Goal: Task Accomplishment & Management: Manage account settings

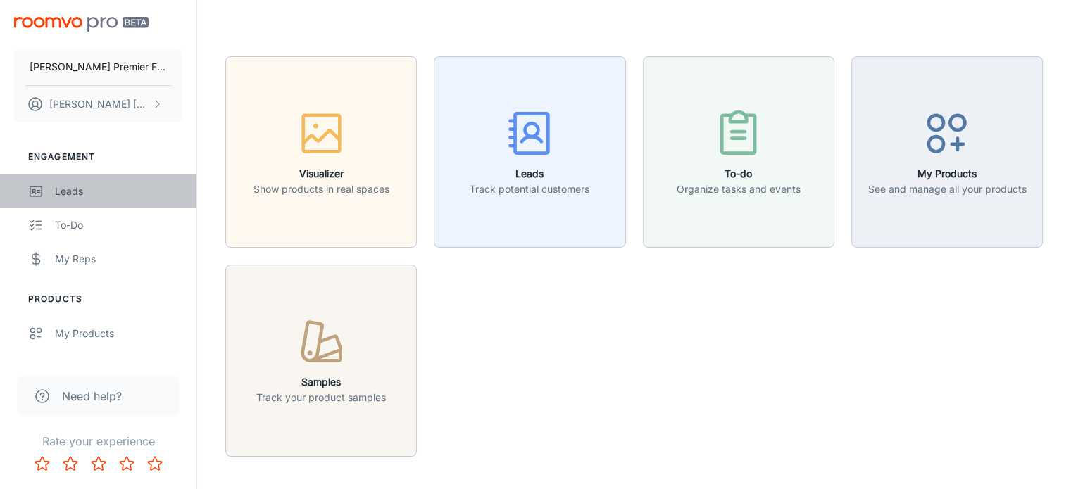
click at [72, 191] on div "Leads" at bounding box center [118, 191] width 127 height 15
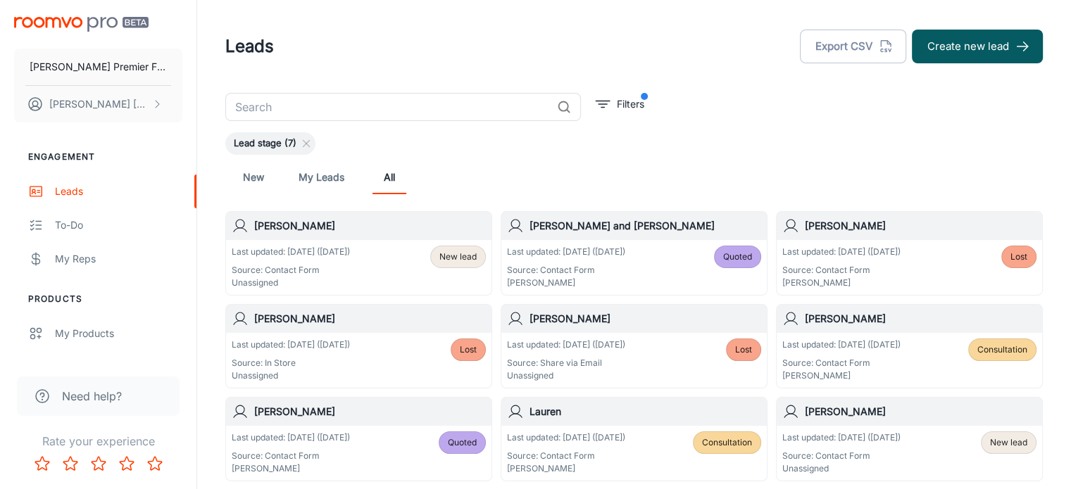
click at [293, 227] on h6 "[PERSON_NAME]" at bounding box center [370, 225] width 232 height 15
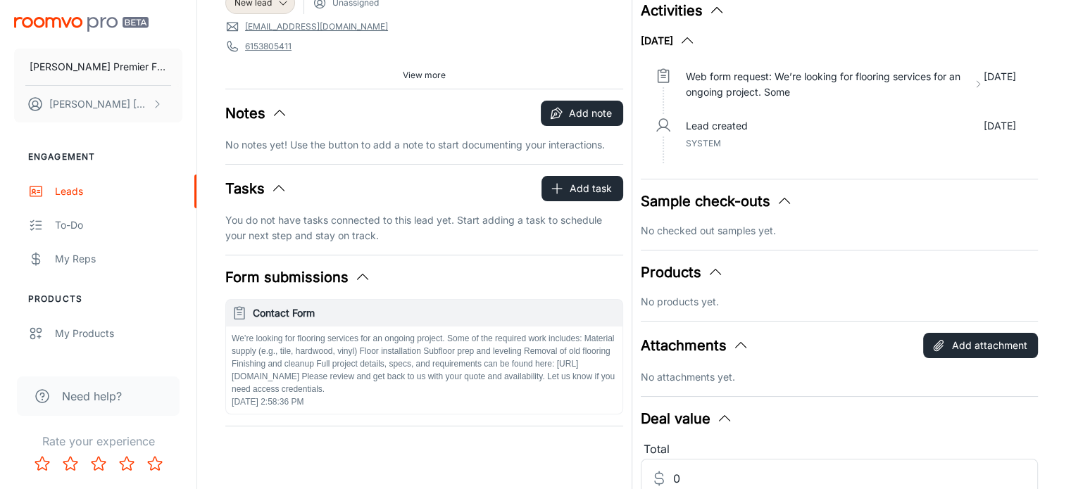
scroll to position [111, 0]
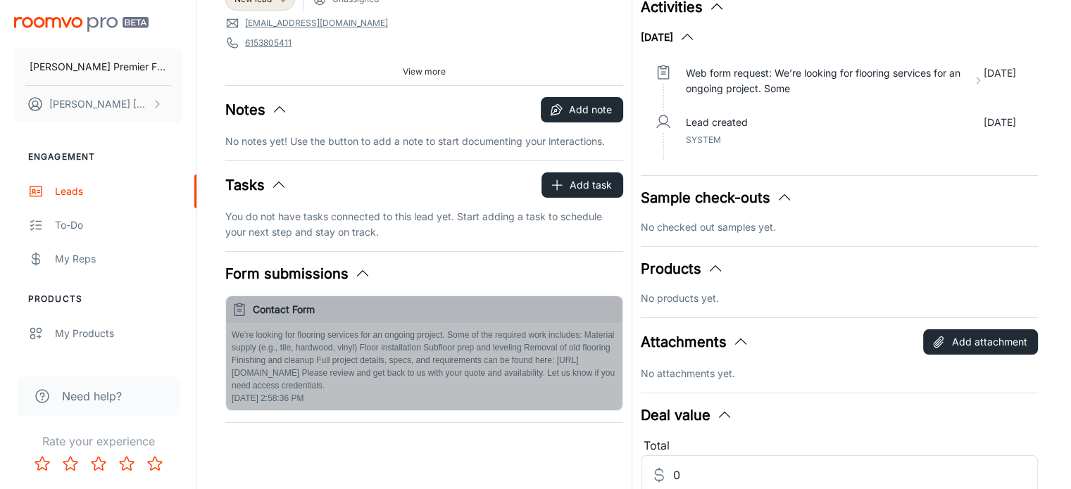
click at [293, 370] on p "We’re looking for flooring services for an ongoing project. Some of the require…" at bounding box center [424, 360] width 385 height 63
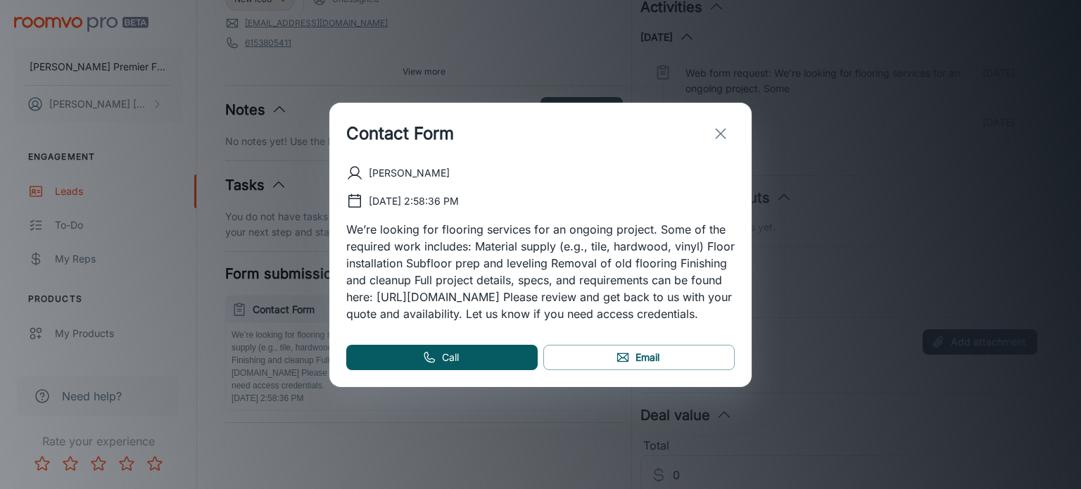
click at [715, 125] on icon "exit" at bounding box center [720, 133] width 17 height 17
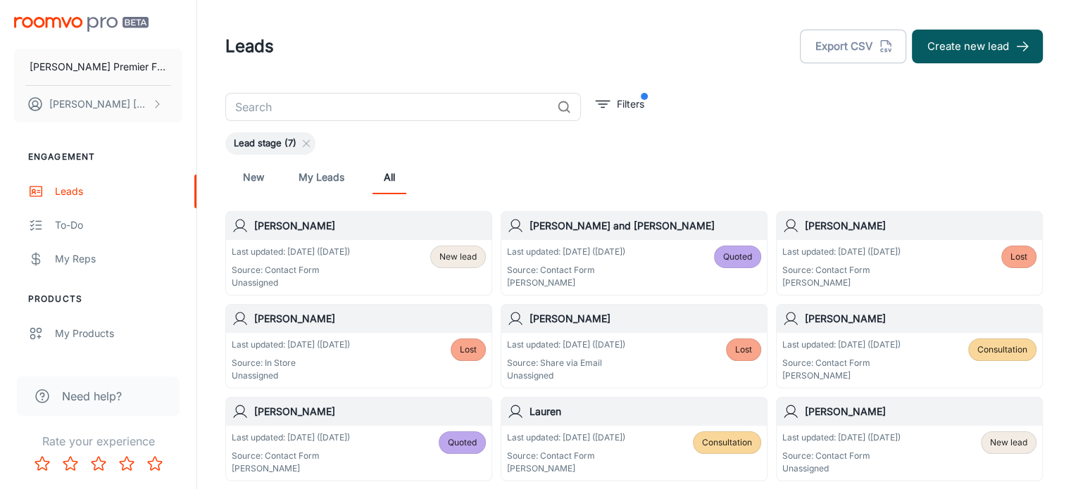
click at [820, 436] on p "Last updated: [DATE] ([DATE])" at bounding box center [841, 438] width 118 height 13
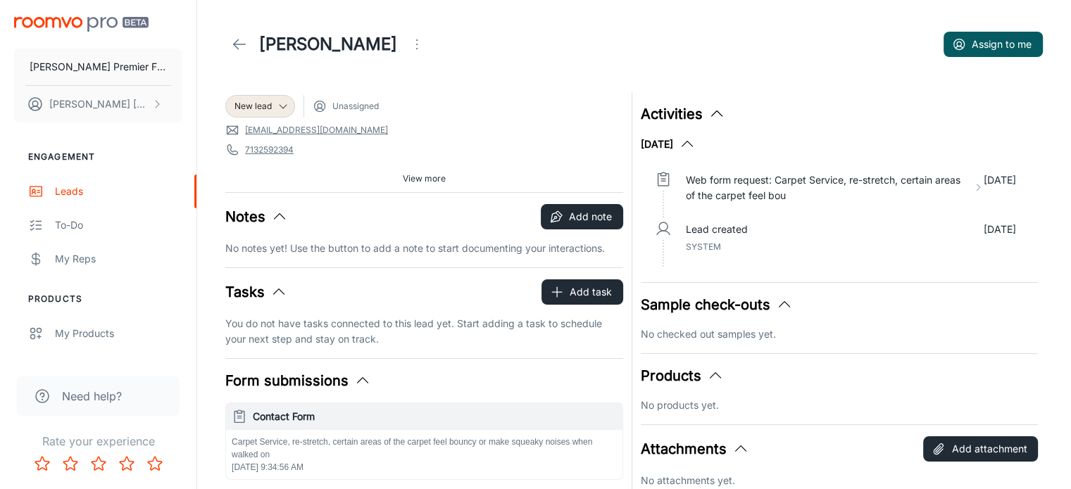
scroll to position [3, 0]
click at [277, 126] on link "[EMAIL_ADDRESS][DOMAIN_NAME]" at bounding box center [316, 131] width 143 height 13
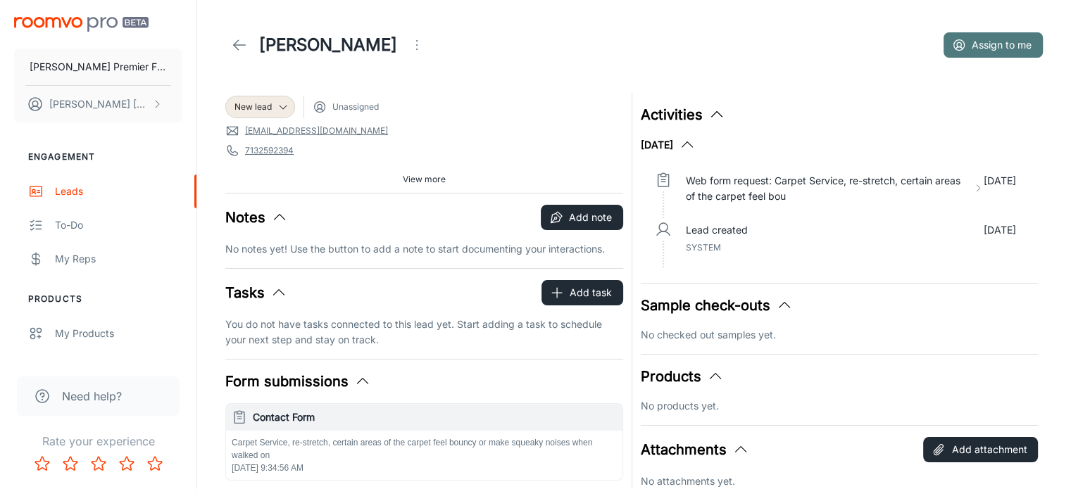
click at [957, 44] on icon "button" at bounding box center [959, 45] width 14 height 14
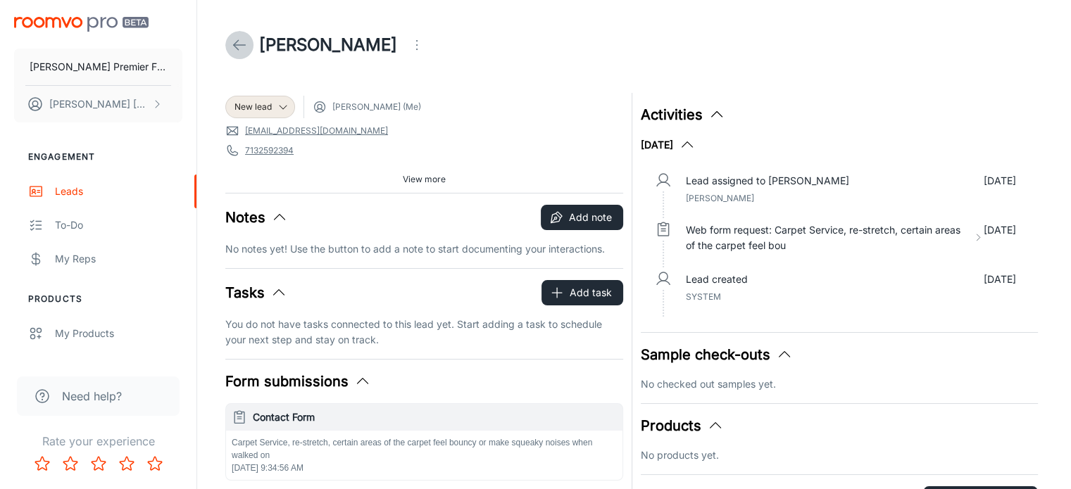
click at [234, 44] on polyline at bounding box center [236, 45] width 5 height 10
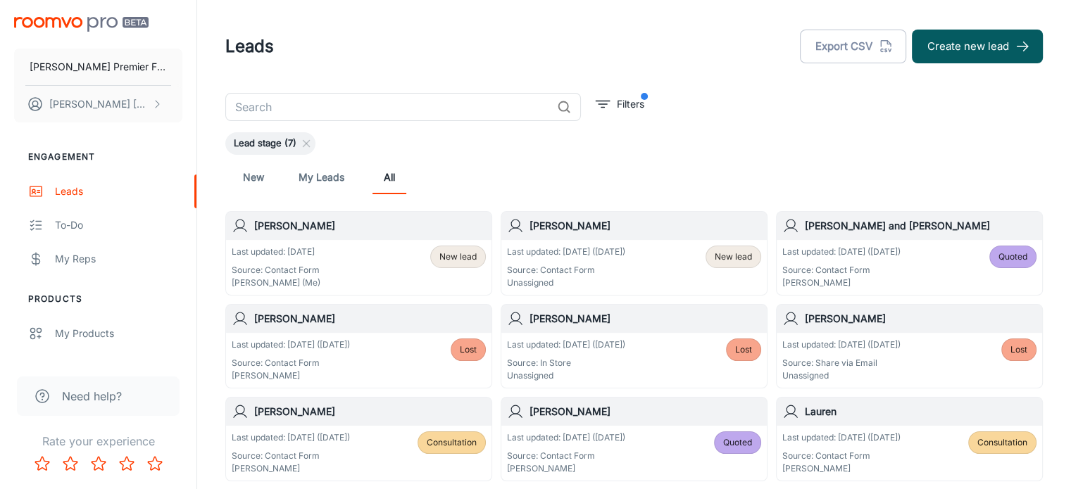
click at [365, 256] on div "Last updated: [DATE] Source: Contact Form [PERSON_NAME] (Me) New lead" at bounding box center [359, 268] width 254 height 44
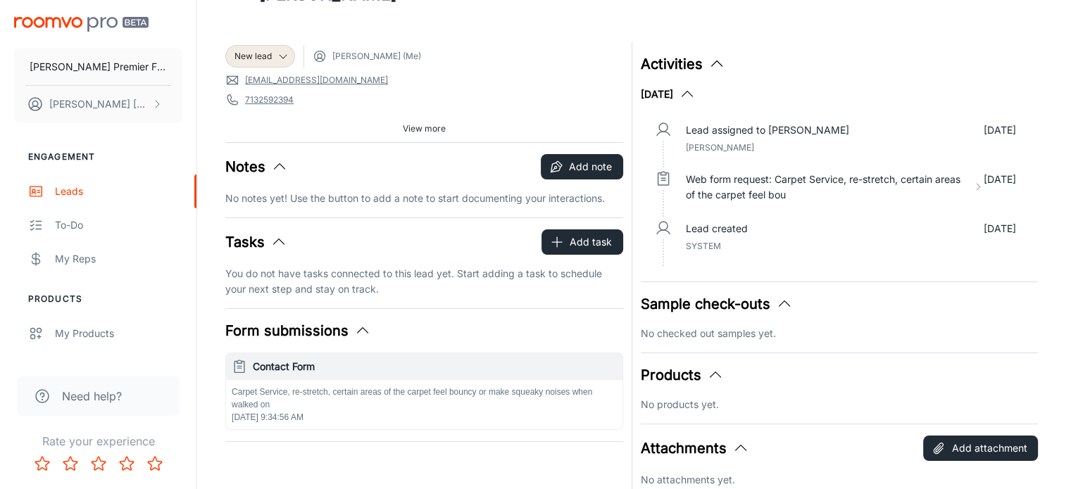
scroll to position [23, 0]
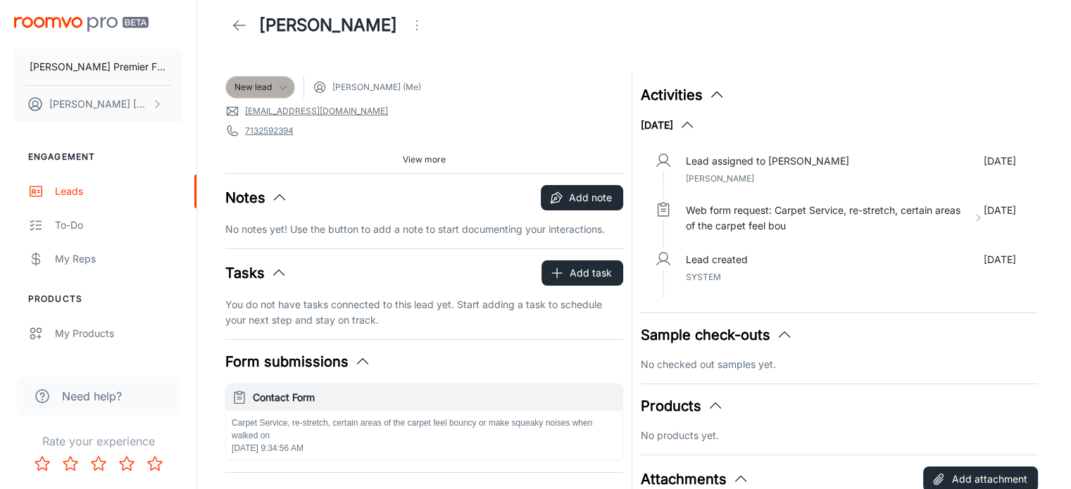
click at [283, 83] on icon at bounding box center [282, 87] width 11 height 11
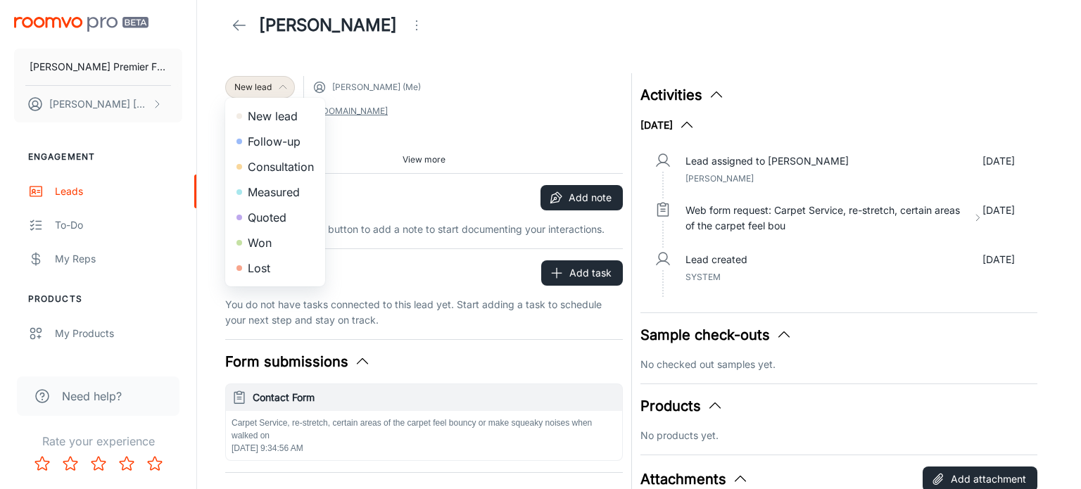
click at [277, 143] on li "Follow-up" at bounding box center [275, 141] width 100 height 25
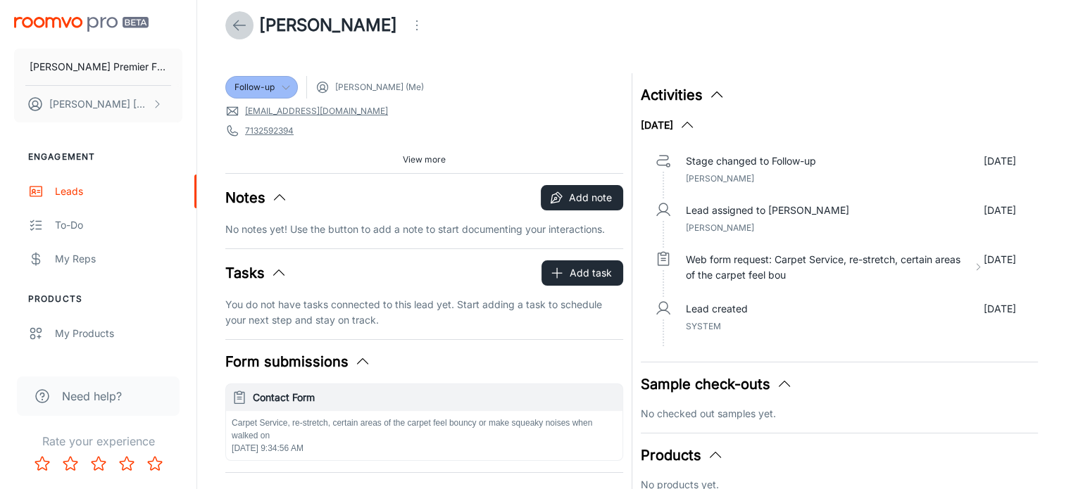
click at [240, 25] on line at bounding box center [240, 25] width 12 height 0
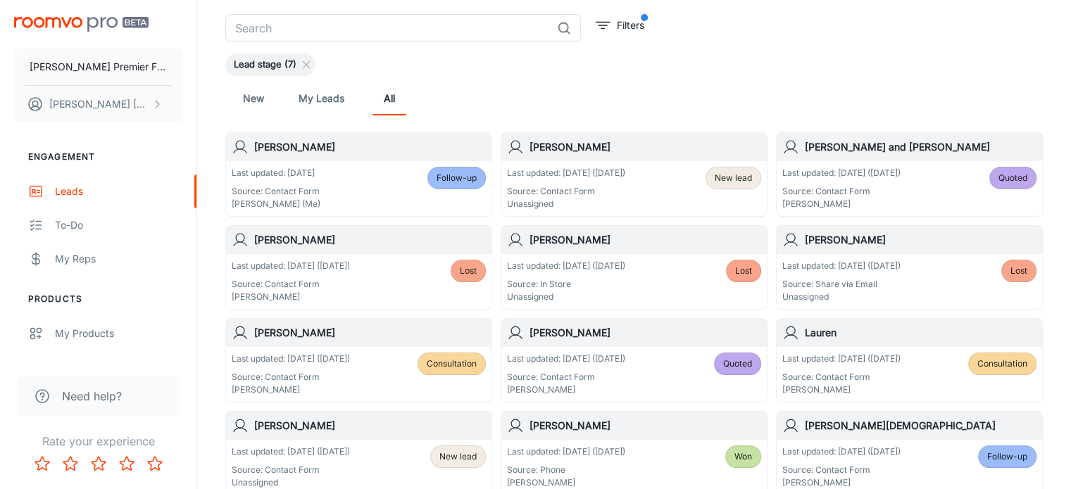
scroll to position [80, 0]
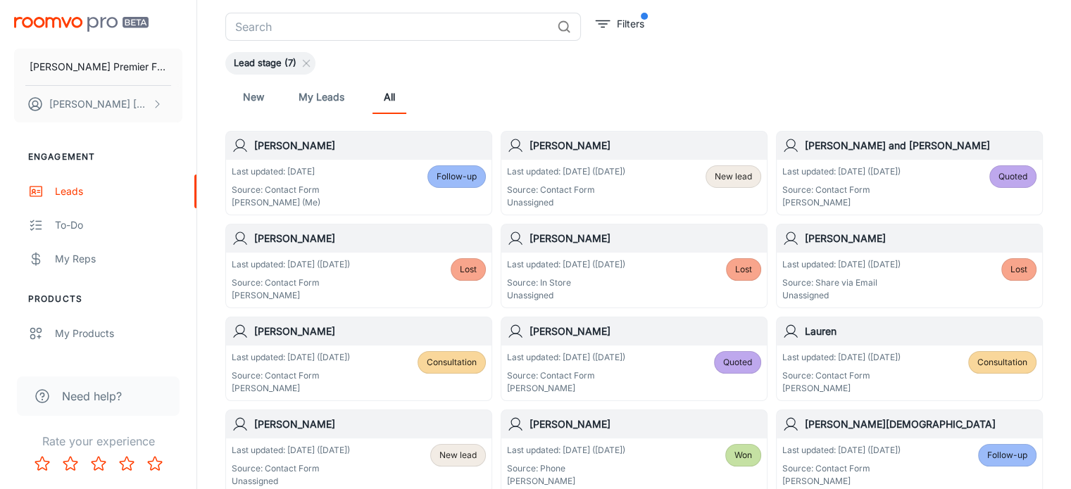
click at [720, 172] on span "New lead" at bounding box center [733, 176] width 37 height 13
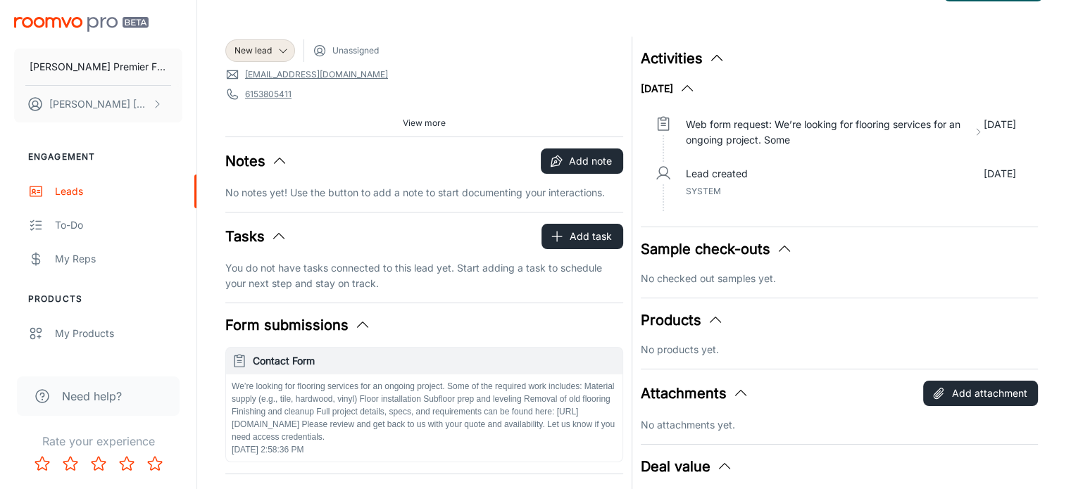
scroll to position [86, 0]
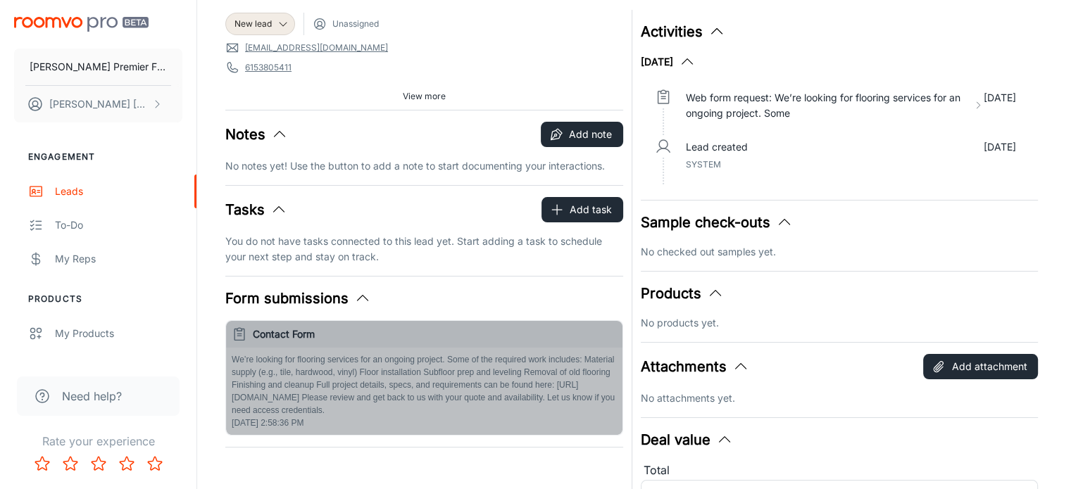
click at [330, 396] on p "We’re looking for flooring services for an ongoing project. Some of the require…" at bounding box center [424, 384] width 385 height 63
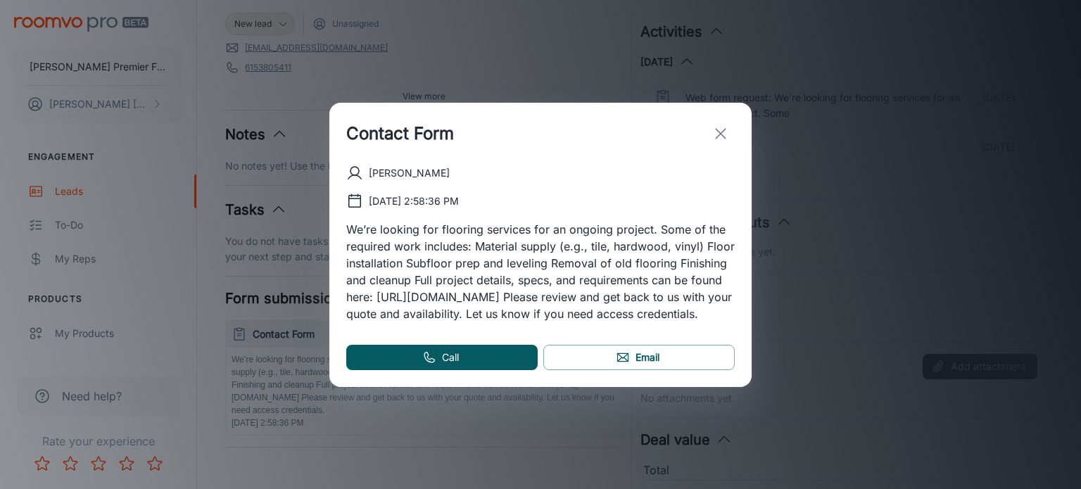
click at [725, 129] on line "exit" at bounding box center [721, 134] width 10 height 10
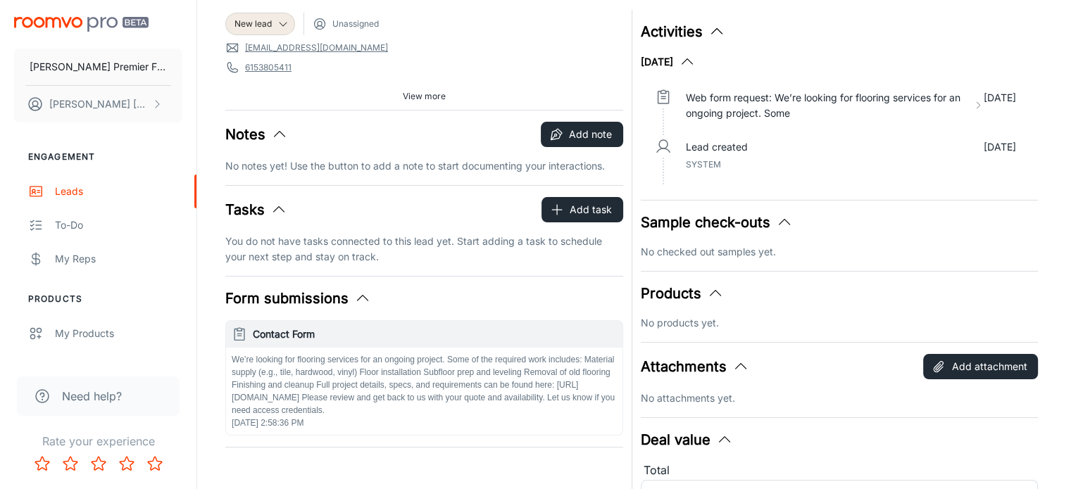
click at [306, 49] on link "[EMAIL_ADDRESS][DOMAIN_NAME]" at bounding box center [316, 48] width 143 height 13
click at [561, 133] on icon "button" at bounding box center [558, 132] width 6 height 6
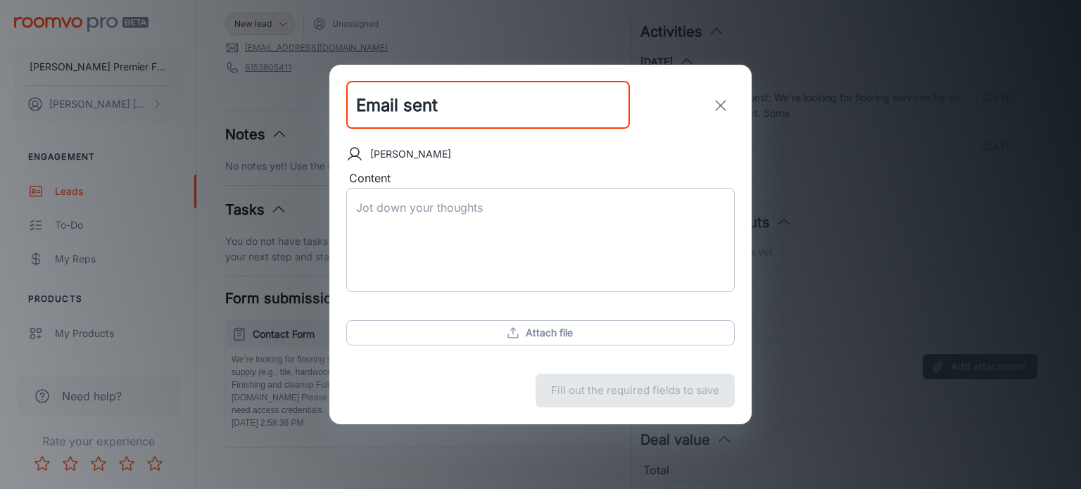
type input "Email sent"
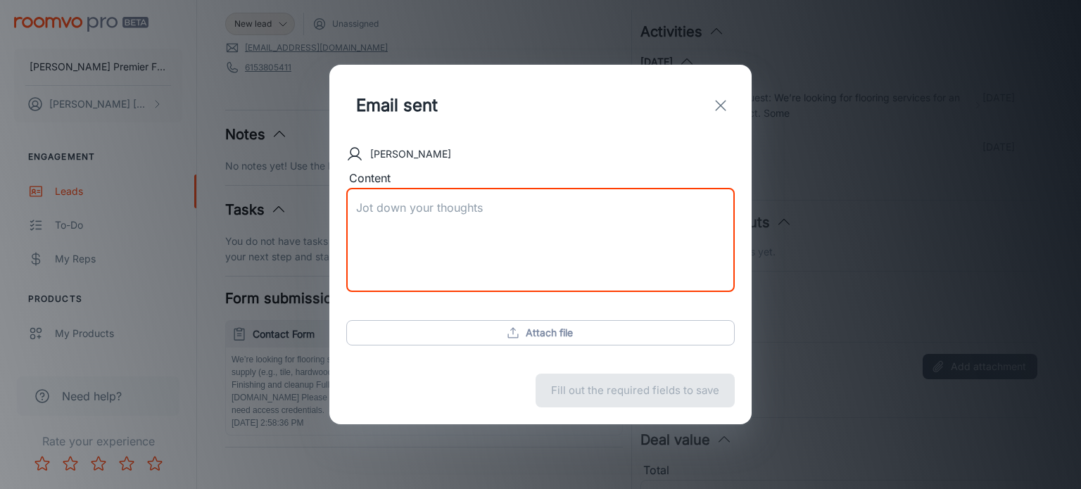
click at [425, 200] on textarea "Content" at bounding box center [540, 240] width 369 height 81
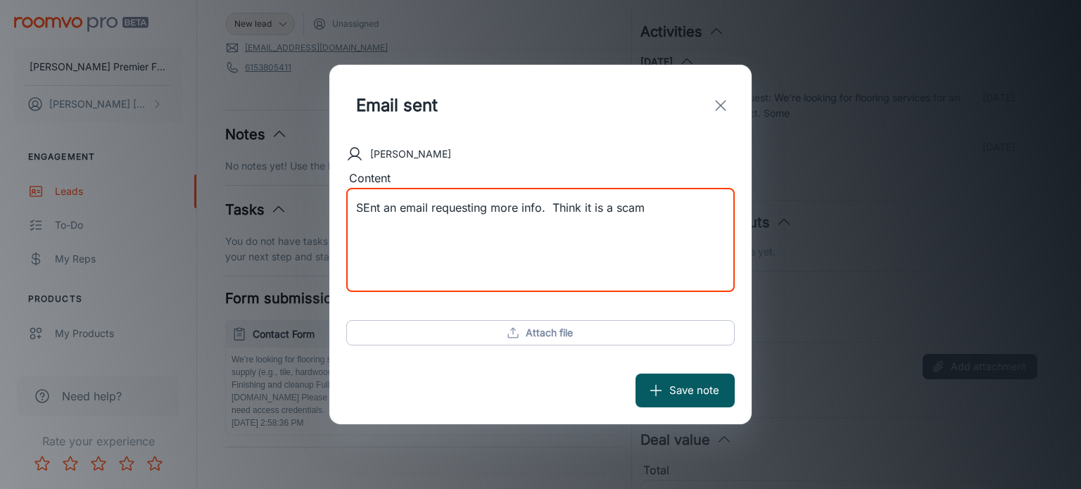
click at [369, 208] on textarea "SEnt an email requesting more info. Think it is a scam" at bounding box center [540, 240] width 369 height 81
type textarea "Sent an email requesting more info. Think it is a scam"
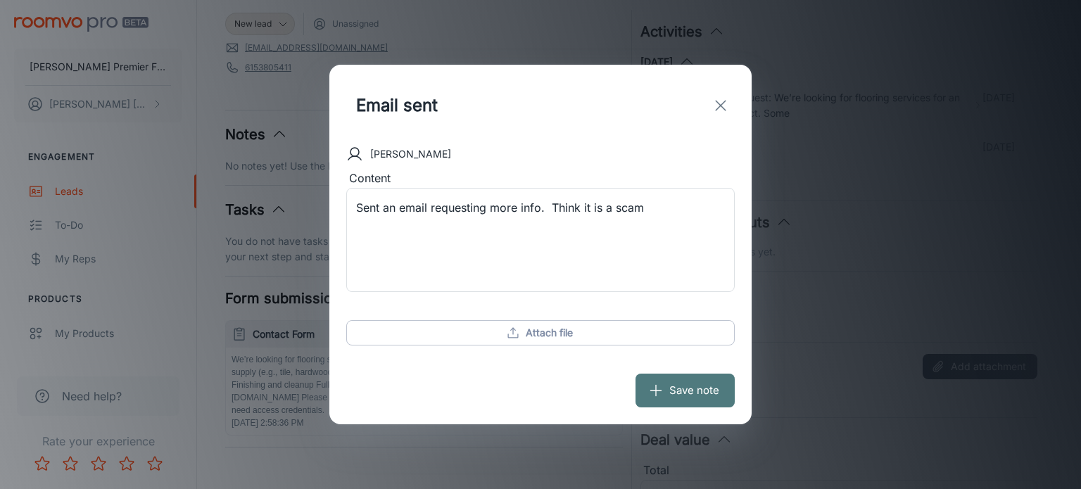
click at [672, 390] on button "Save note" at bounding box center [685, 391] width 99 height 34
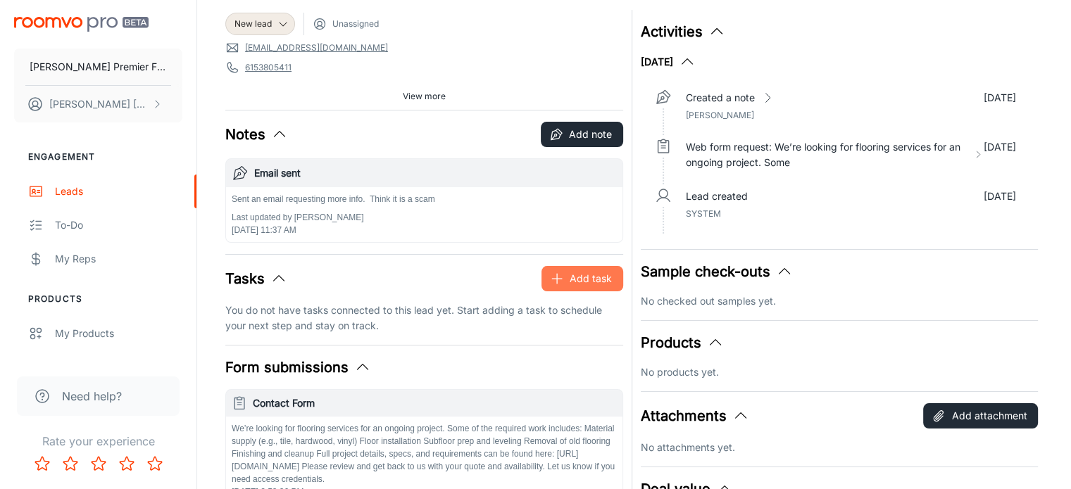
click at [560, 275] on icon "button" at bounding box center [557, 279] width 14 height 14
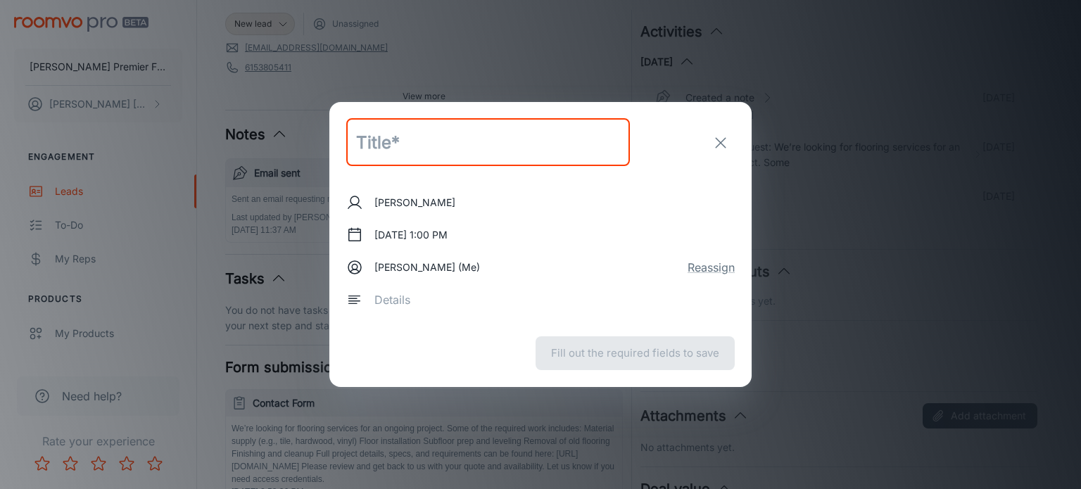
click at [718, 137] on icon "exit" at bounding box center [720, 142] width 17 height 17
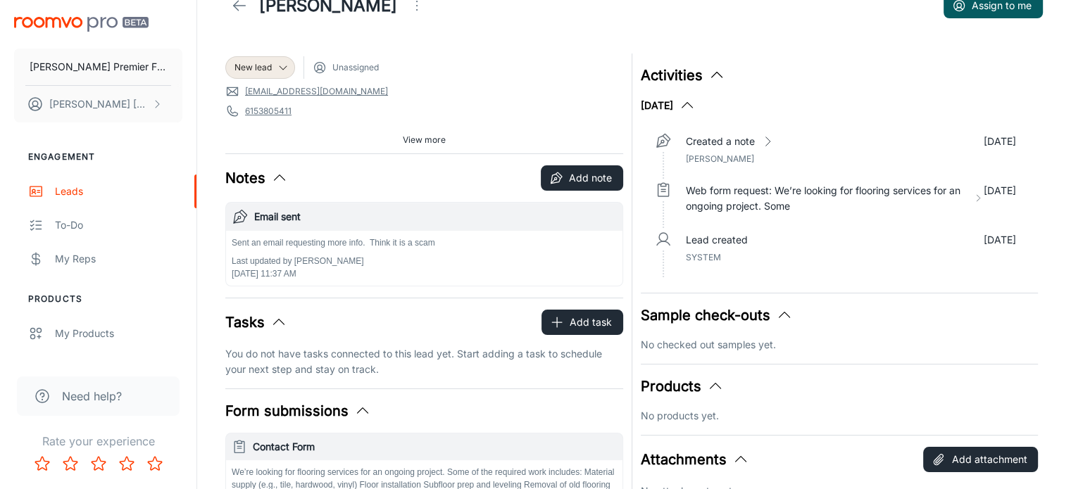
scroll to position [0, 0]
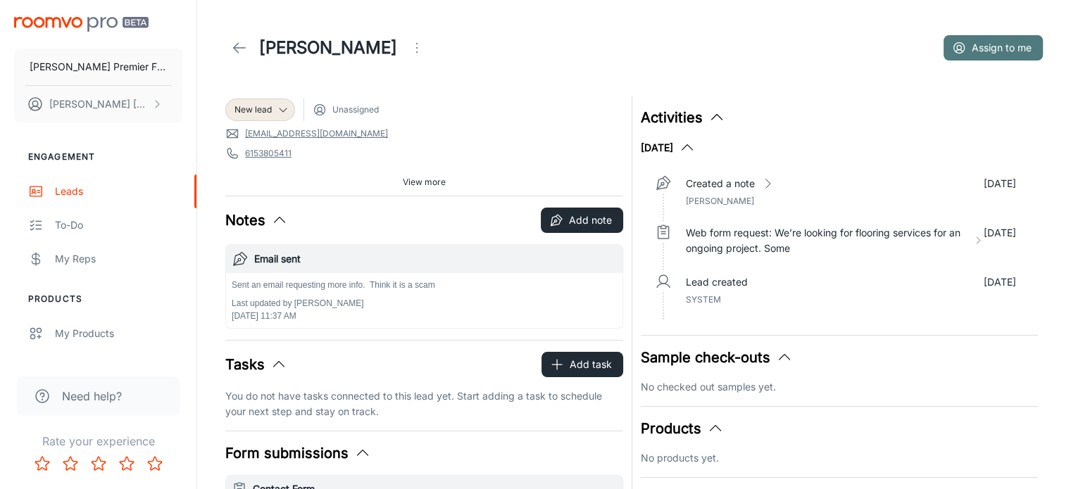
click at [997, 47] on button "Assign to me" at bounding box center [992, 47] width 99 height 25
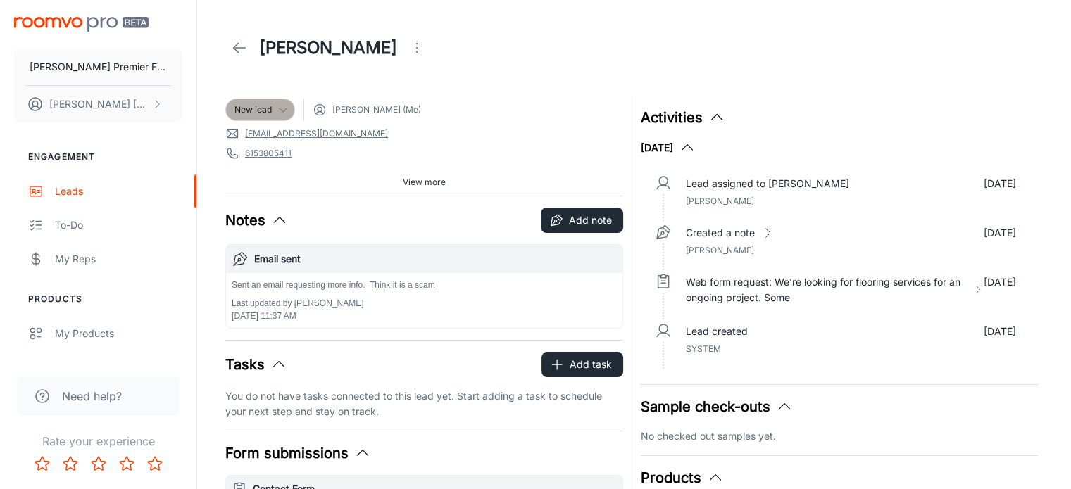
click at [284, 112] on icon at bounding box center [282, 109] width 11 height 11
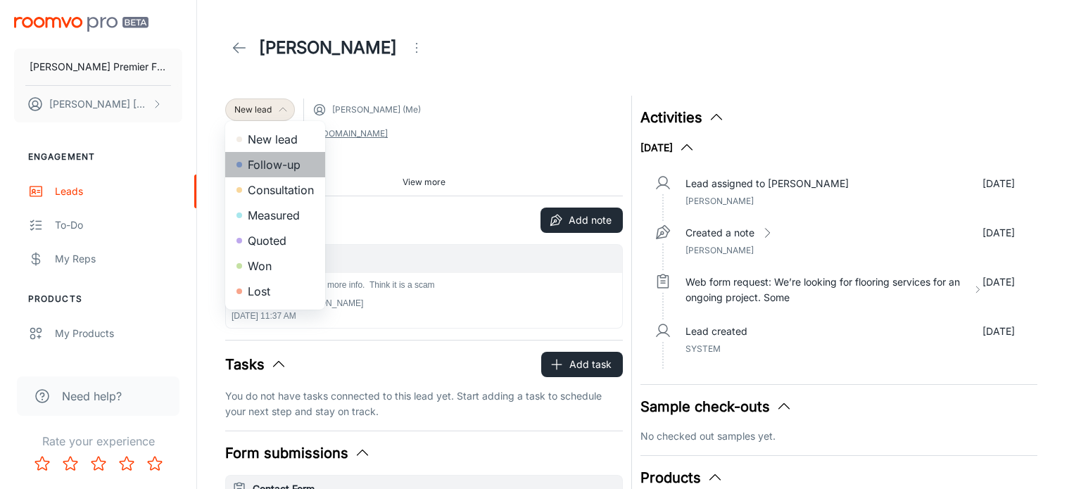
click at [273, 162] on li "Follow-up" at bounding box center [275, 164] width 100 height 25
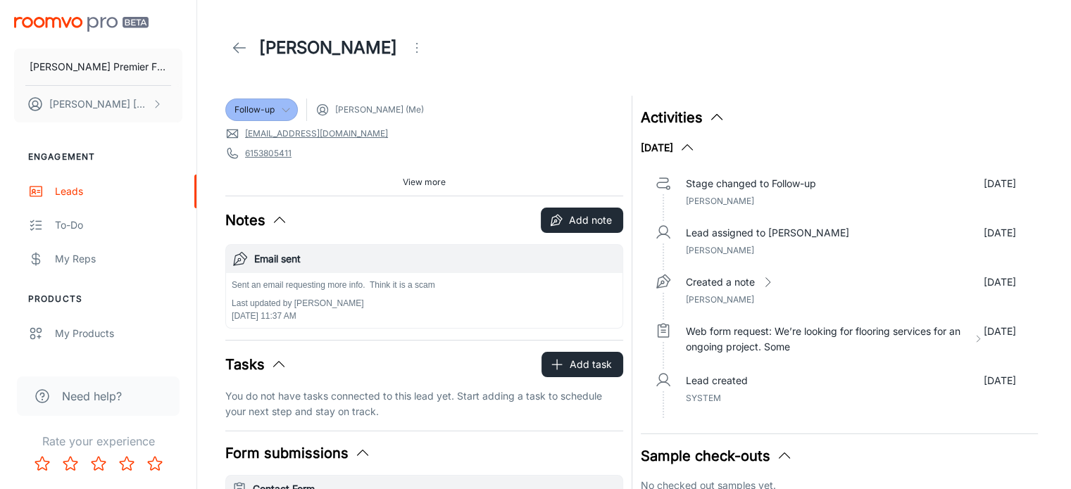
click at [245, 46] on icon at bounding box center [239, 47] width 17 height 17
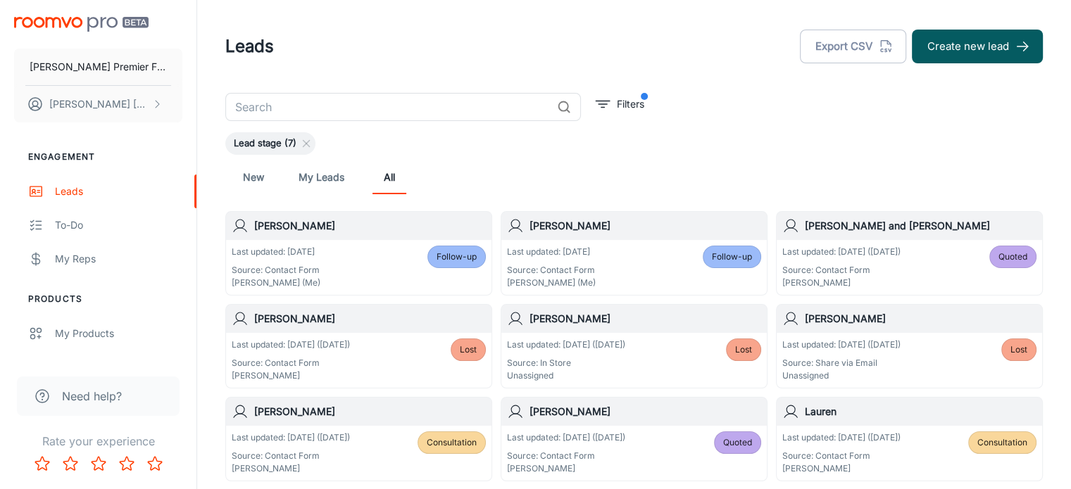
click at [532, 253] on p "Last updated: [DATE]" at bounding box center [551, 252] width 89 height 13
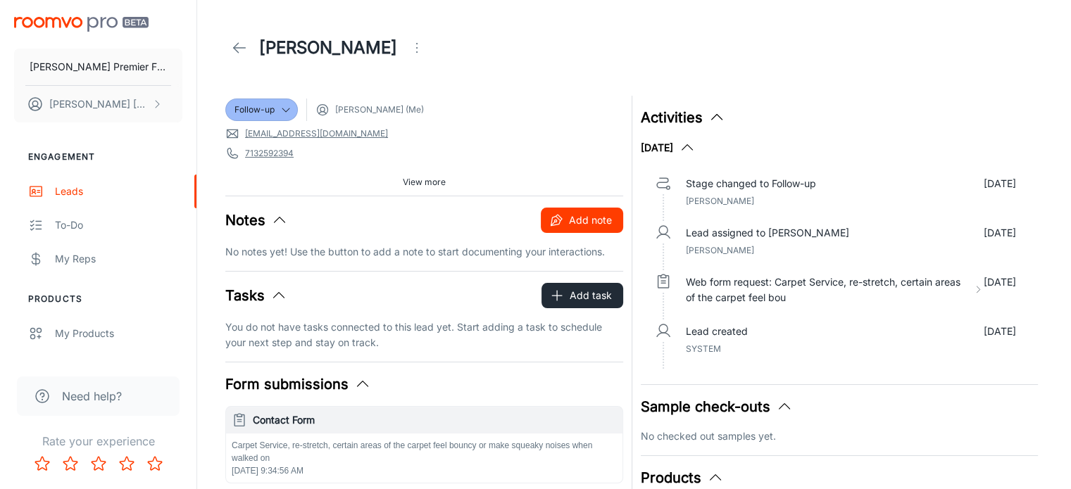
click at [574, 220] on button "Add note" at bounding box center [582, 220] width 82 height 25
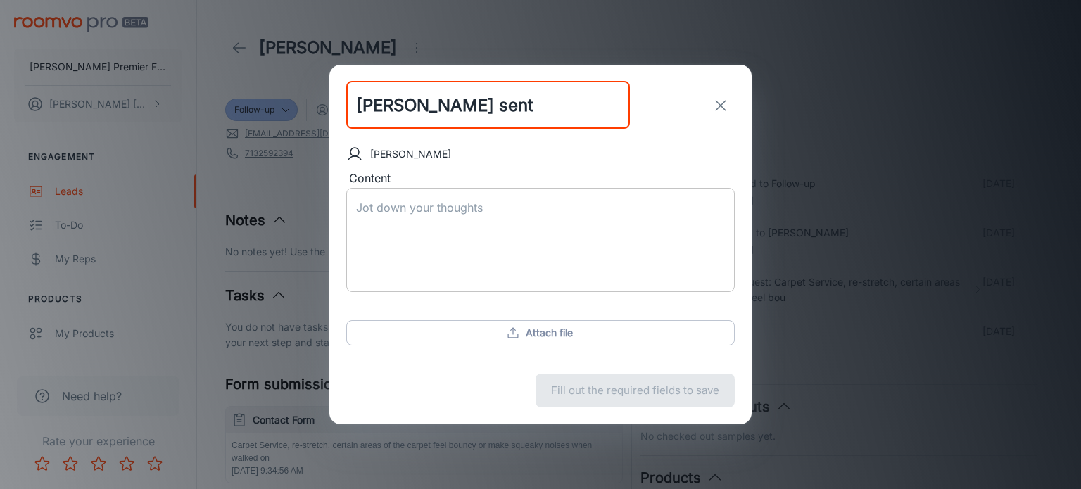
type input "[PERSON_NAME] sent"
click at [363, 211] on textarea "Content" at bounding box center [540, 240] width 369 height 81
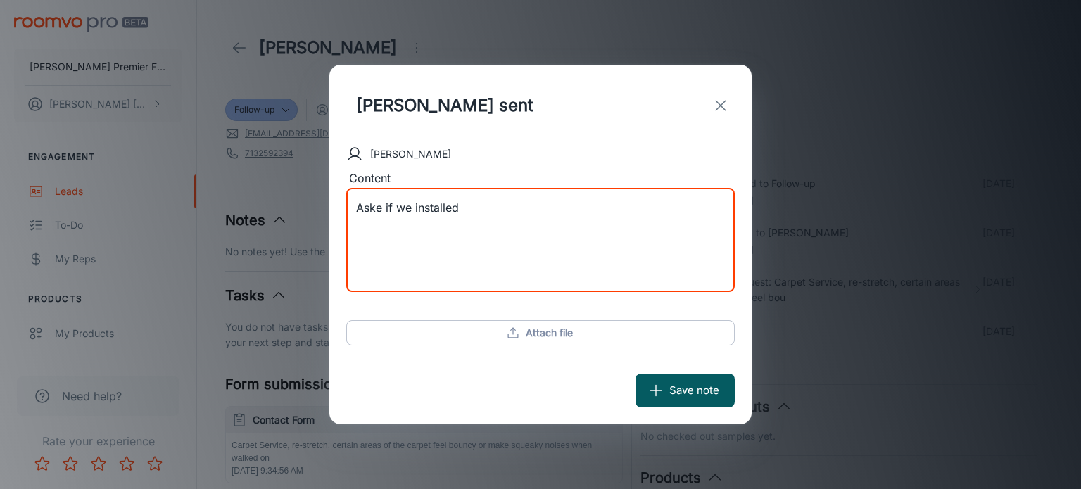
click at [383, 205] on textarea "Aske if we installed" at bounding box center [540, 240] width 369 height 81
click at [470, 211] on textarea "Asked if we installed" at bounding box center [540, 240] width 369 height 81
type textarea "Asked if we installed her original carpet"
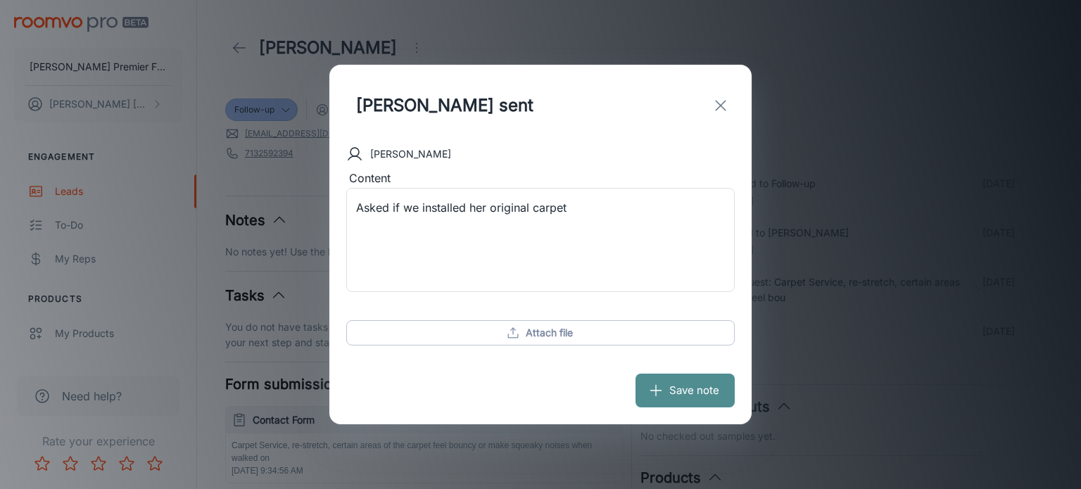
click at [650, 385] on icon "submit" at bounding box center [655, 390] width 15 height 15
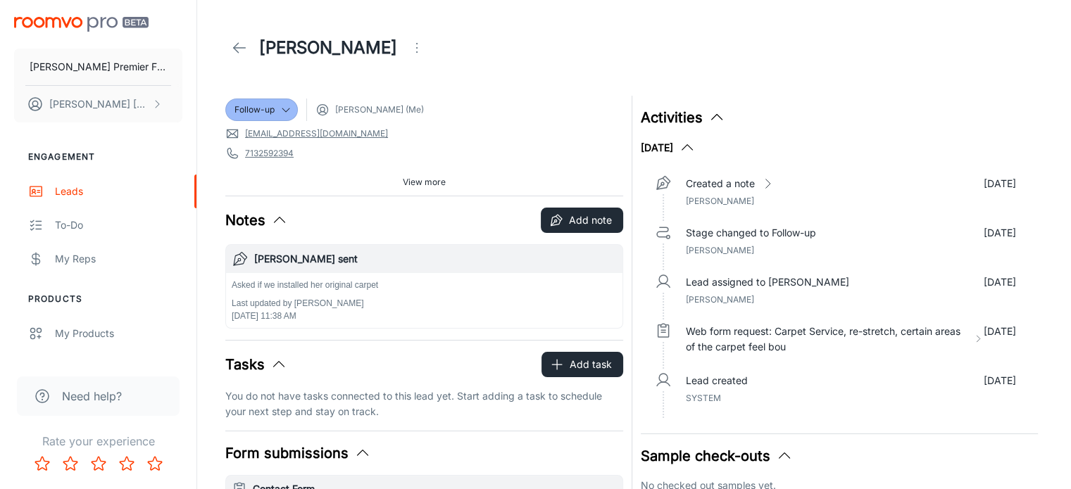
click at [241, 48] on line at bounding box center [240, 48] width 12 height 0
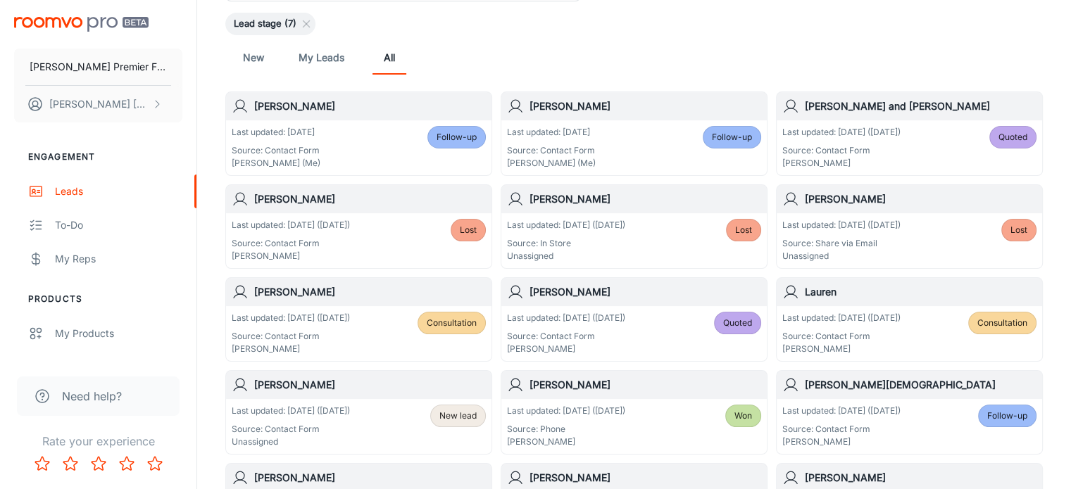
scroll to position [161, 0]
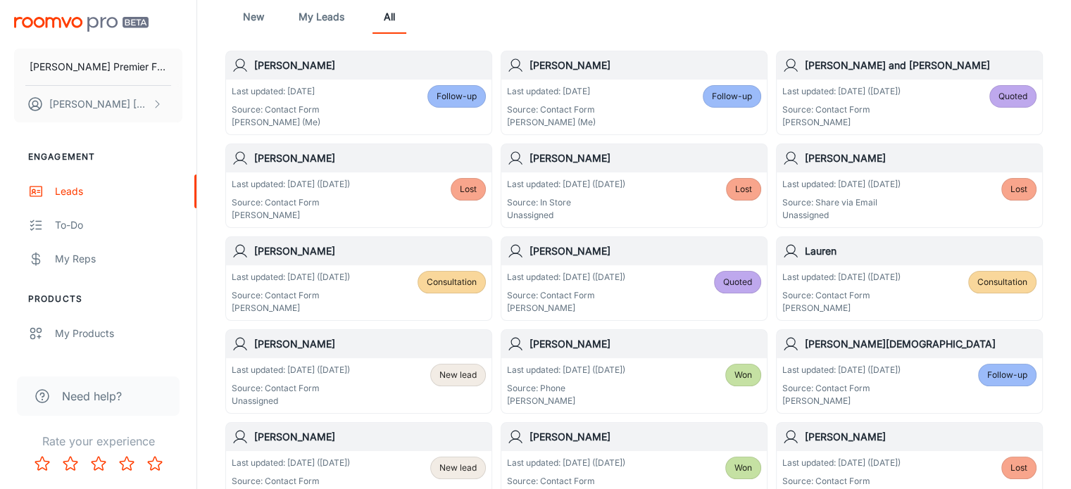
click at [313, 163] on h6 "[PERSON_NAME]" at bounding box center [370, 158] width 232 height 15
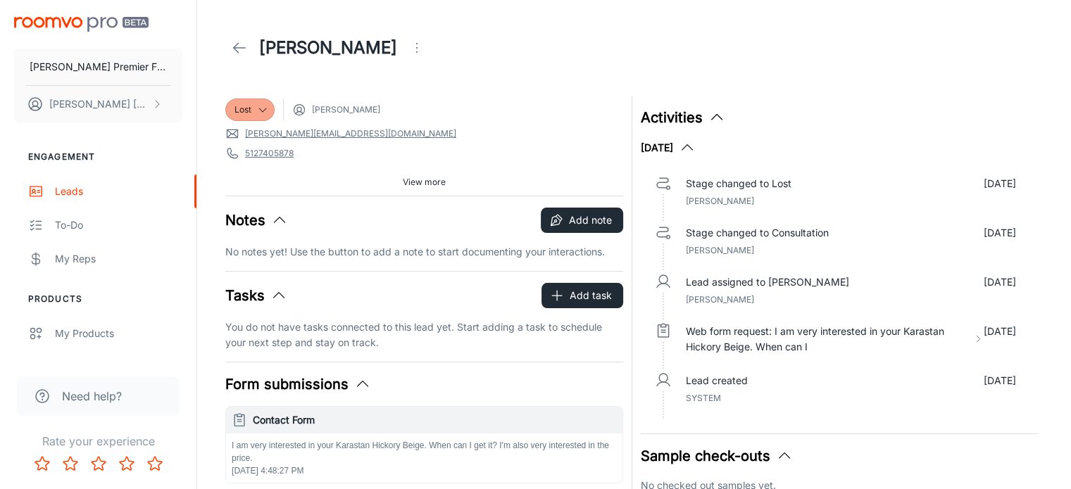
click at [244, 47] on icon at bounding box center [239, 47] width 17 height 17
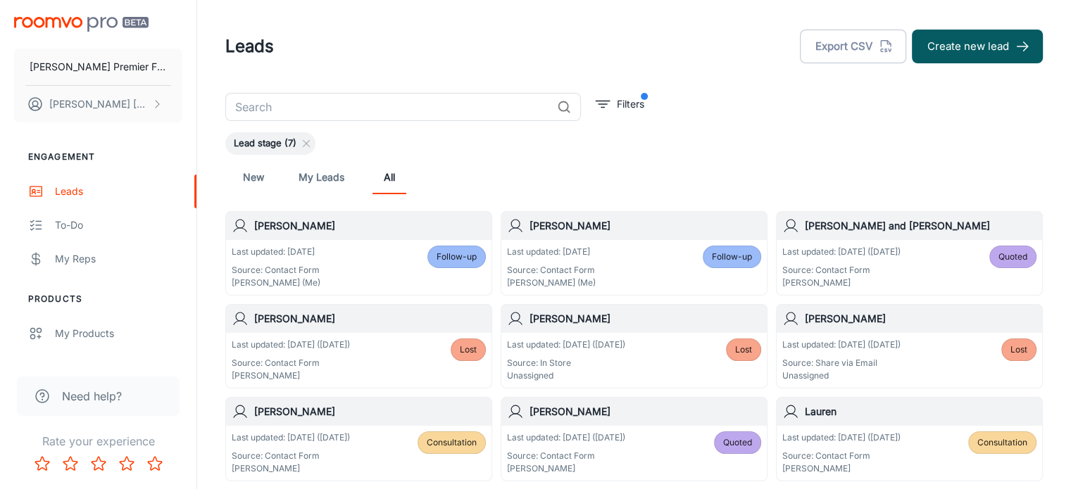
click at [609, 339] on p "Last updated: [DATE] ([DATE])" at bounding box center [566, 345] width 118 height 13
click at [900, 358] on p "Source: Share via Email" at bounding box center [841, 363] width 118 height 13
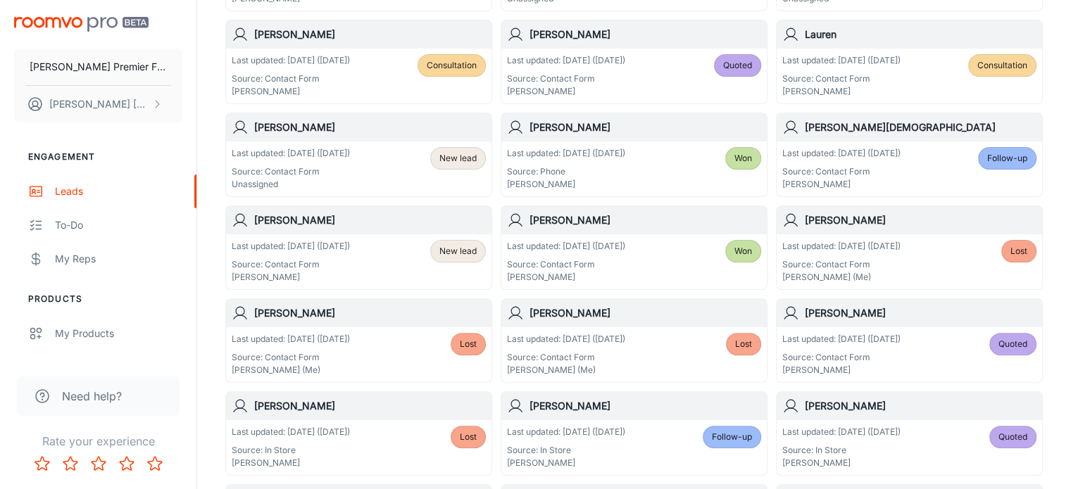
scroll to position [379, 0]
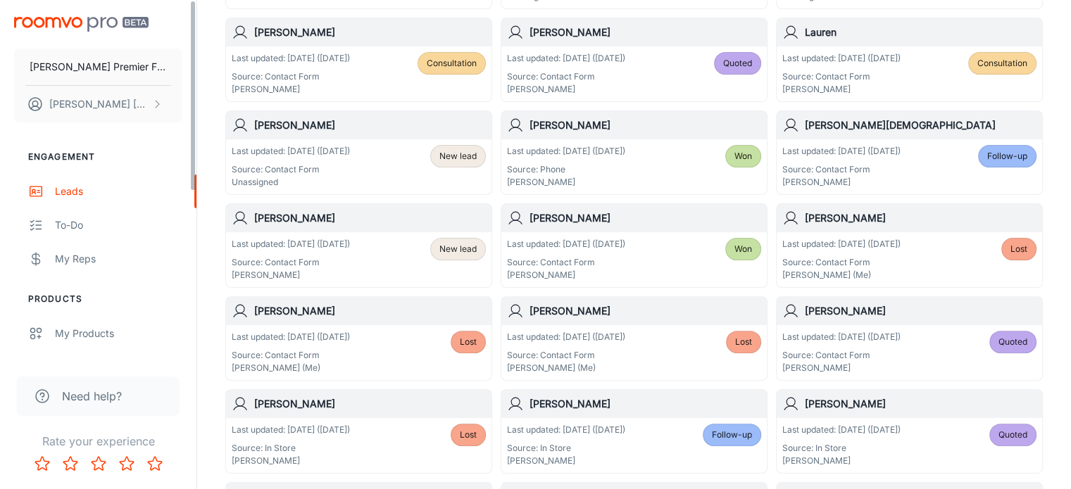
click at [268, 146] on p "Last updated: [DATE] ([DATE])" at bounding box center [291, 151] width 118 height 13
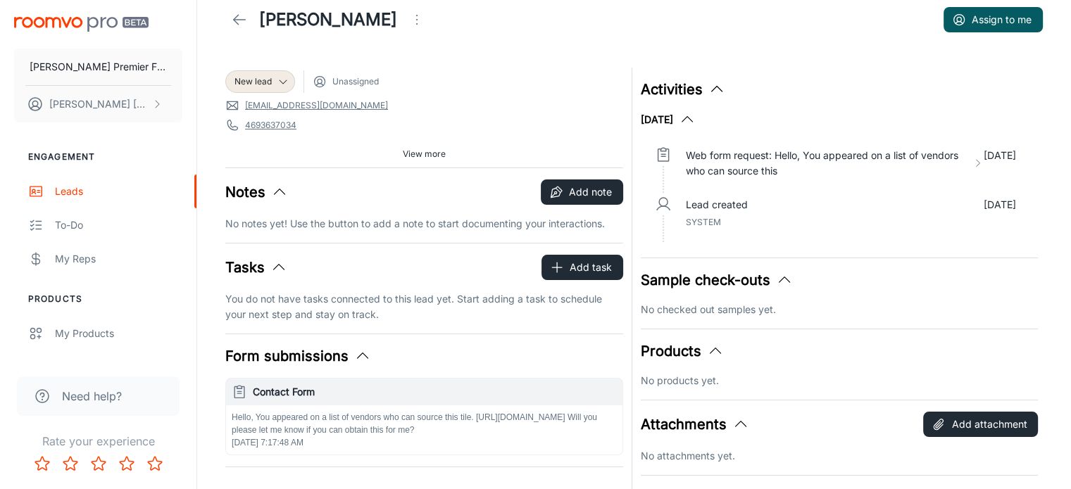
scroll to position [26, 0]
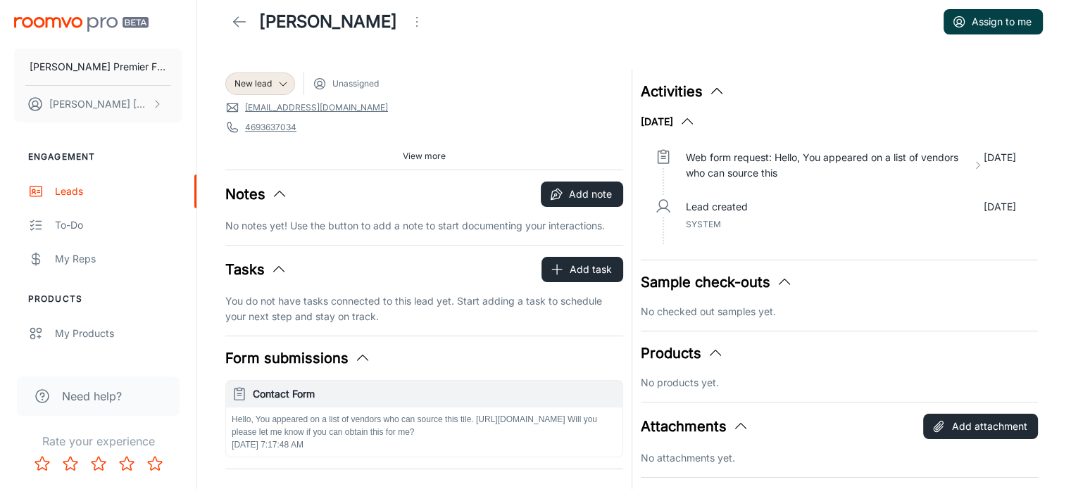
click at [972, 22] on button "Assign to me" at bounding box center [992, 21] width 99 height 25
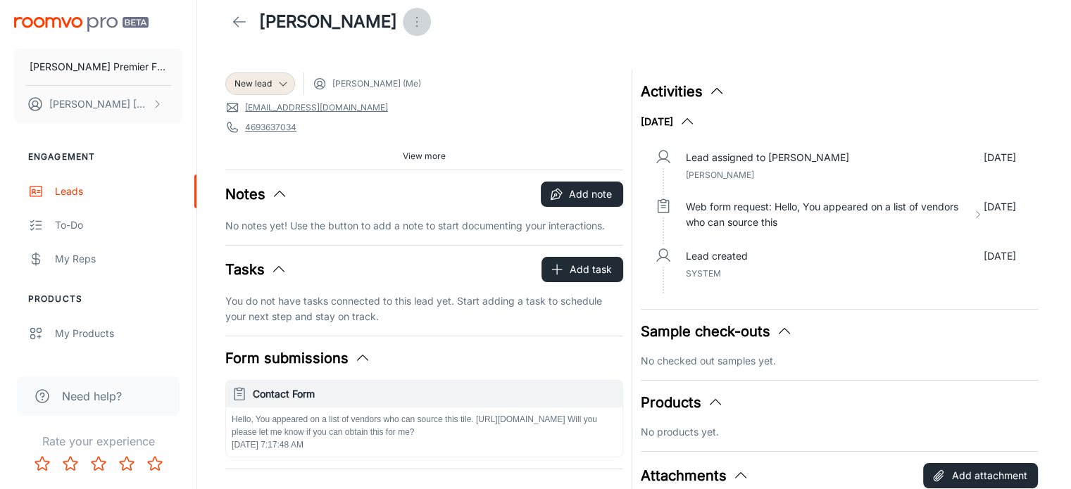
click at [408, 15] on icon "Open menu" at bounding box center [416, 21] width 17 height 17
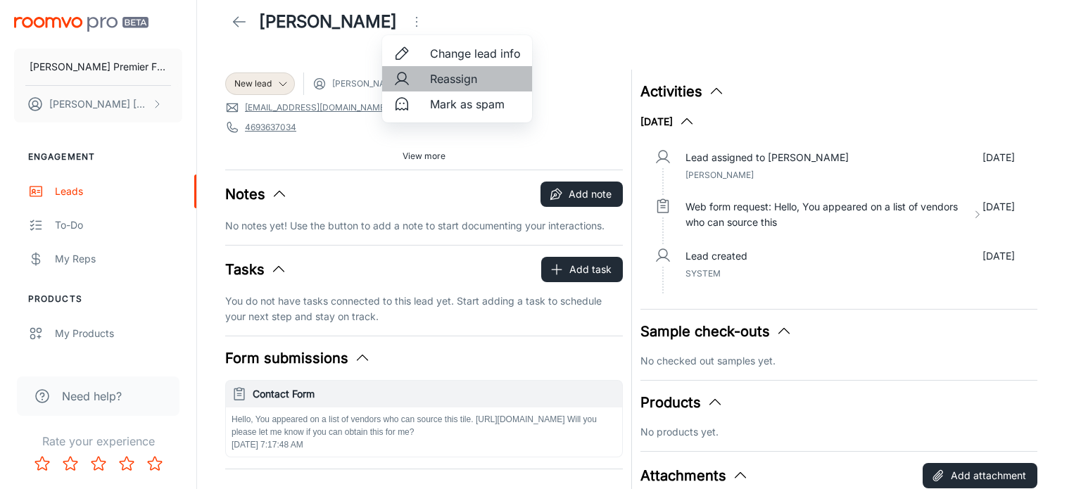
click at [426, 74] on li "Reassign" at bounding box center [457, 78] width 150 height 25
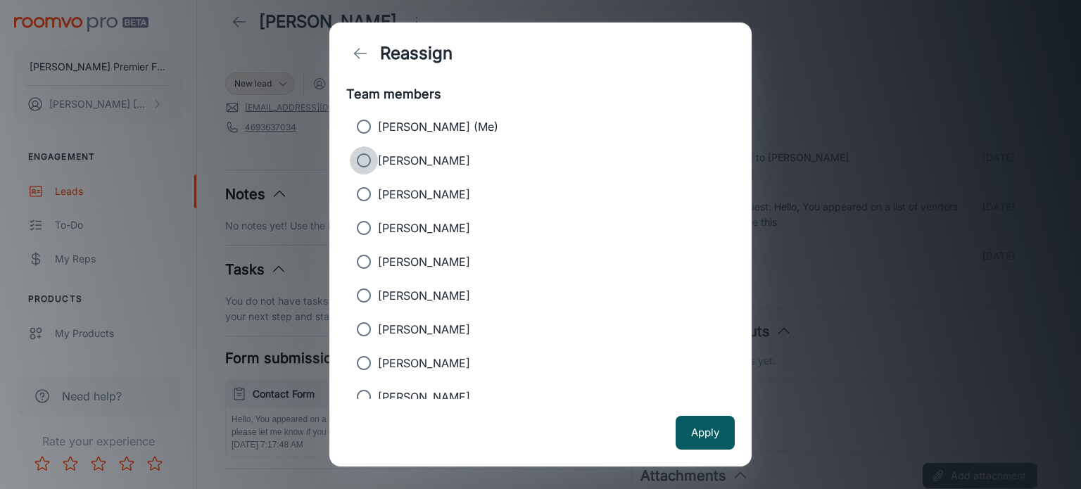
click at [366, 160] on input "[PERSON_NAME]" at bounding box center [364, 160] width 28 height 28
radio input "true"
click at [717, 435] on button "Apply" at bounding box center [705, 433] width 59 height 34
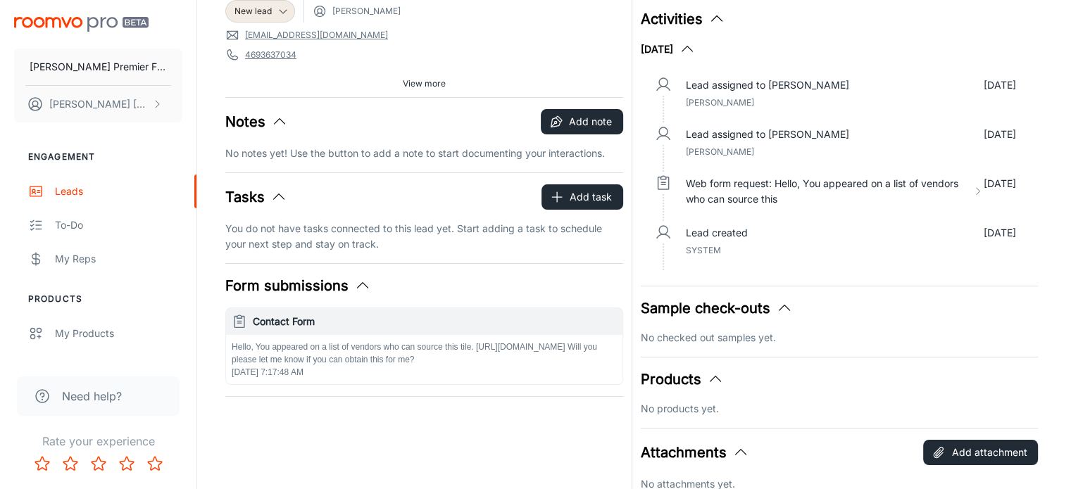
scroll to position [0, 0]
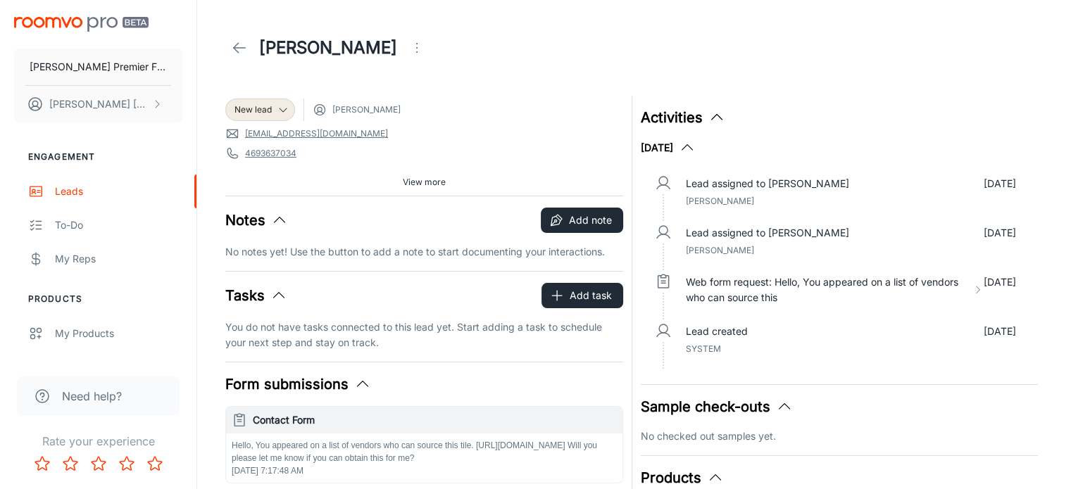
click at [244, 51] on icon at bounding box center [239, 47] width 17 height 17
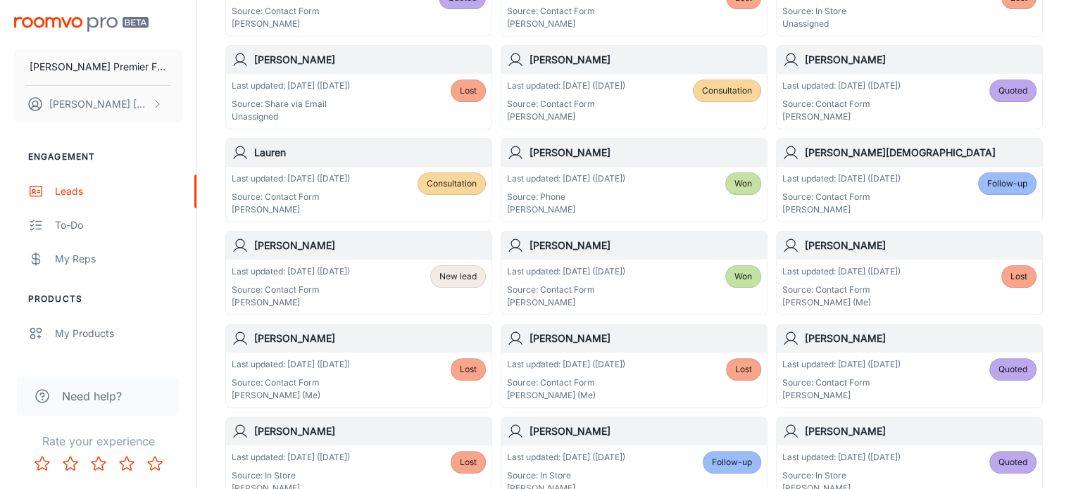
scroll to position [355, 0]
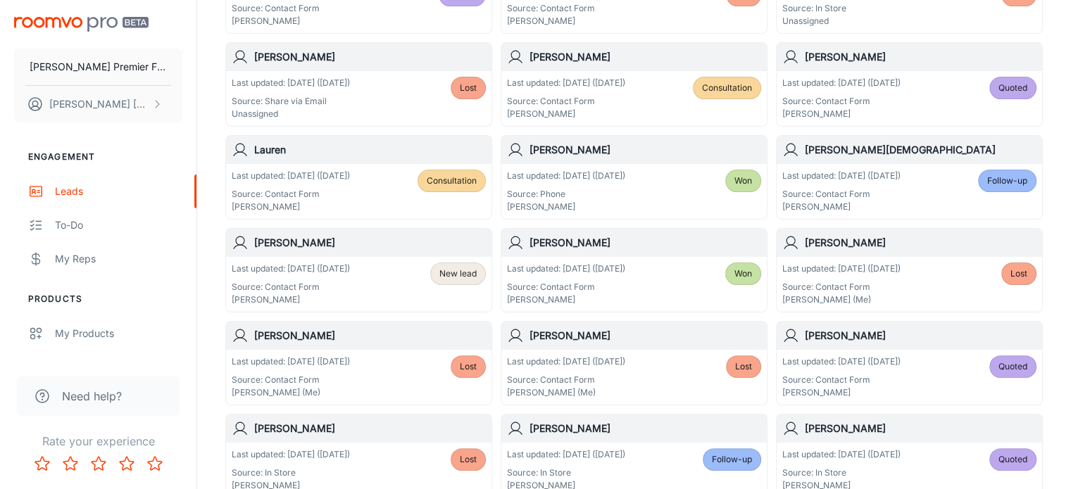
click at [277, 245] on h6 "[PERSON_NAME]" at bounding box center [370, 242] width 232 height 15
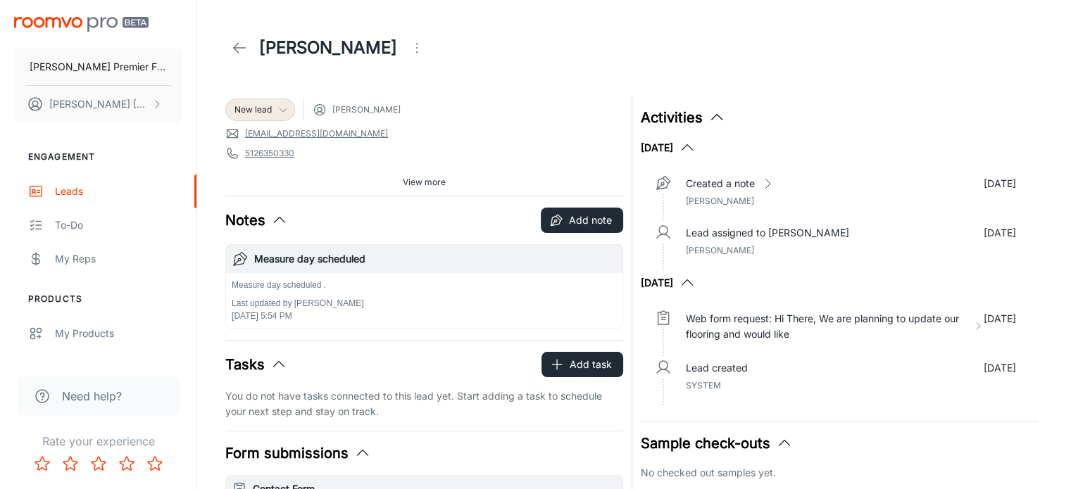
click at [282, 110] on icon at bounding box center [282, 109] width 11 height 11
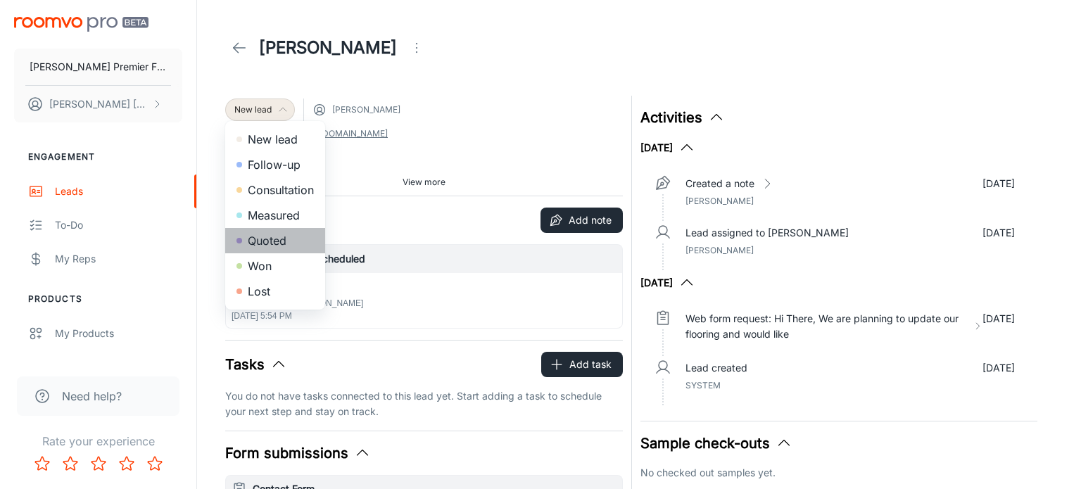
click at [261, 239] on li "Quoted" at bounding box center [275, 240] width 100 height 25
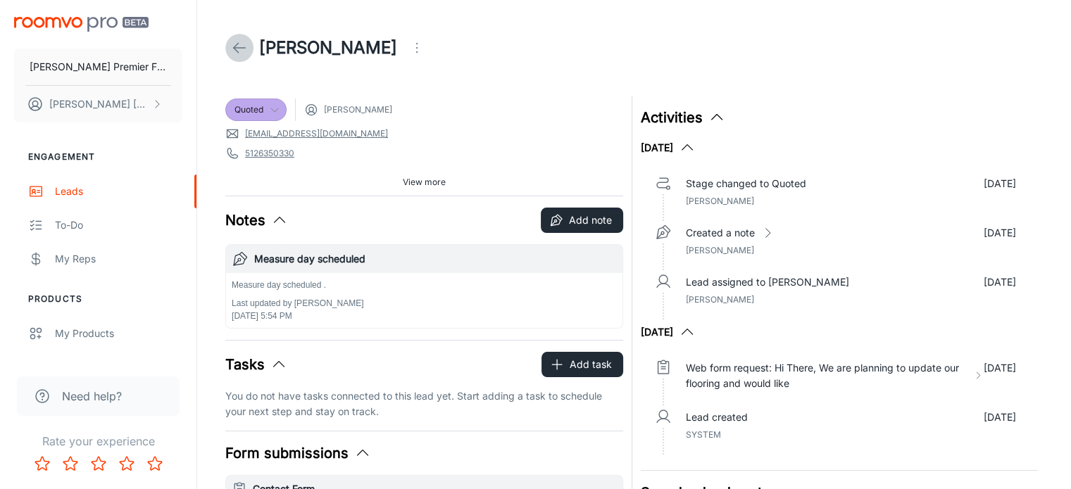
click at [237, 47] on icon at bounding box center [239, 47] width 17 height 17
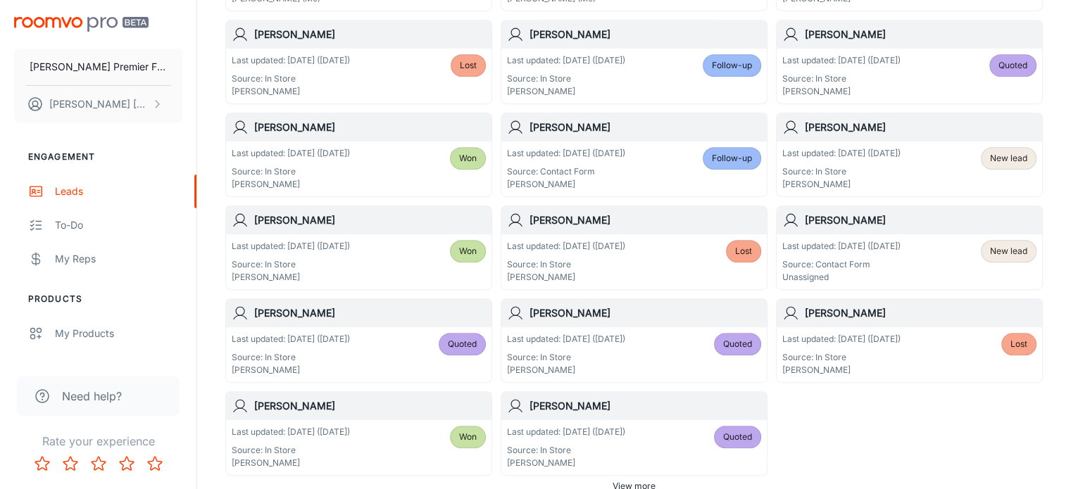
scroll to position [765, 0]
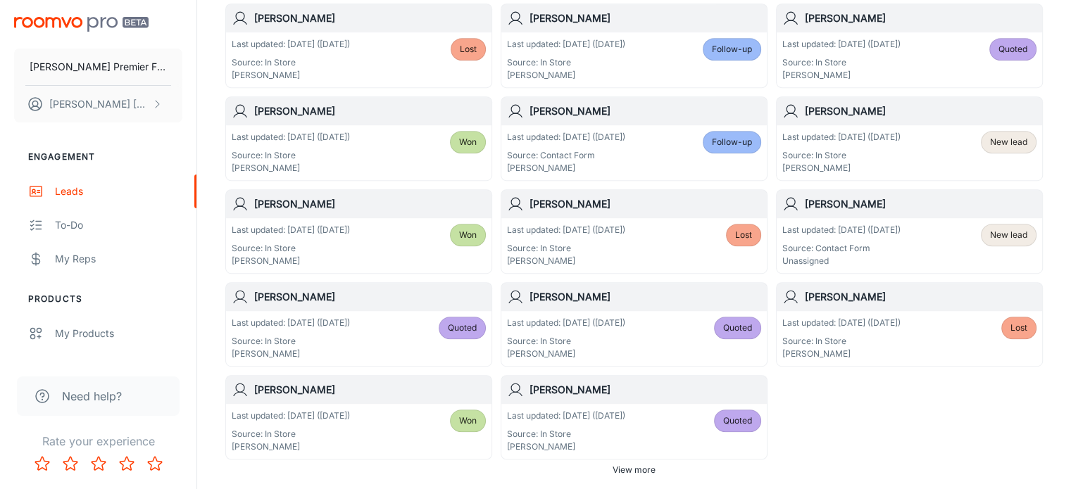
click at [839, 218] on div "Last updated: [DATE] ([DATE]) Source: Contact Form Unassigned New lead" at bounding box center [909, 245] width 265 height 55
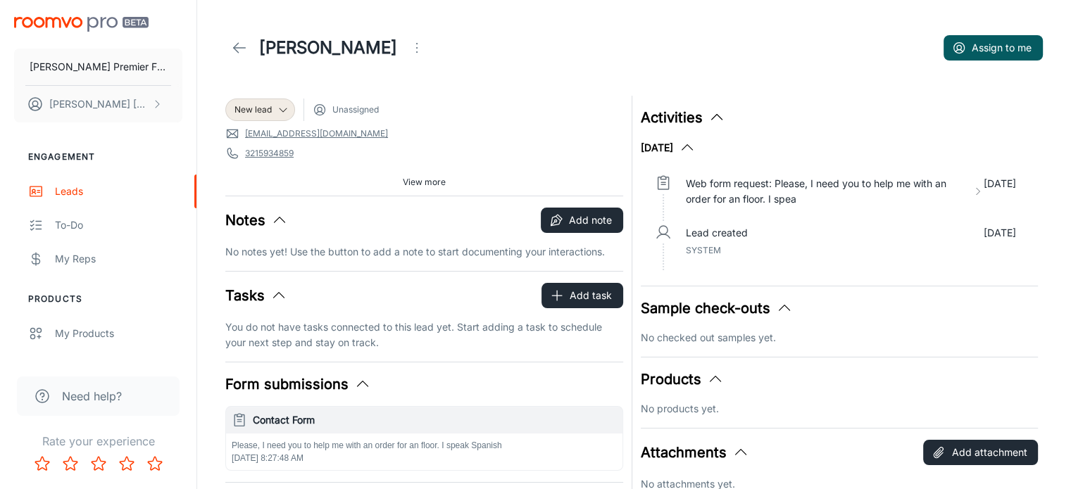
click at [414, 49] on icon "Open menu" at bounding box center [416, 47] width 17 height 17
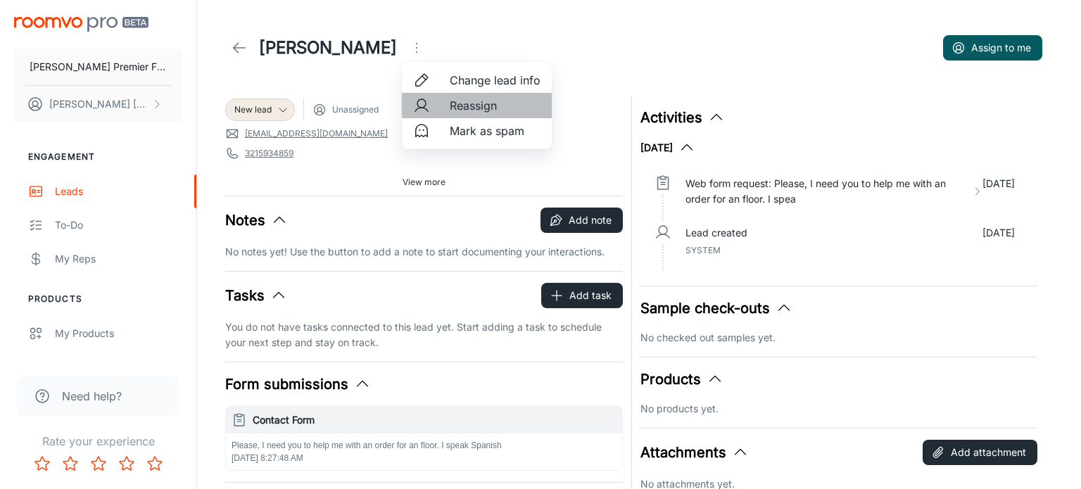
click at [453, 104] on span "Reassign" at bounding box center [495, 105] width 91 height 17
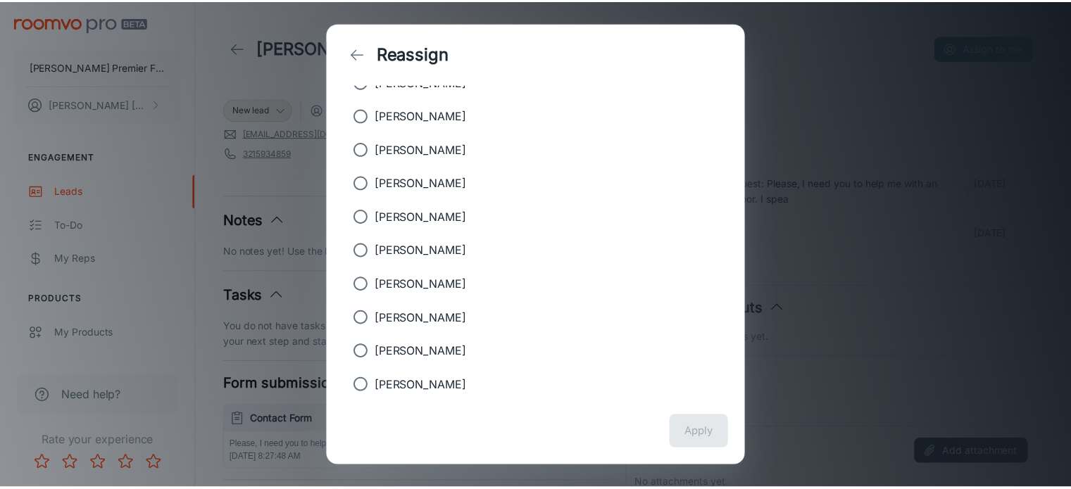
scroll to position [219, 0]
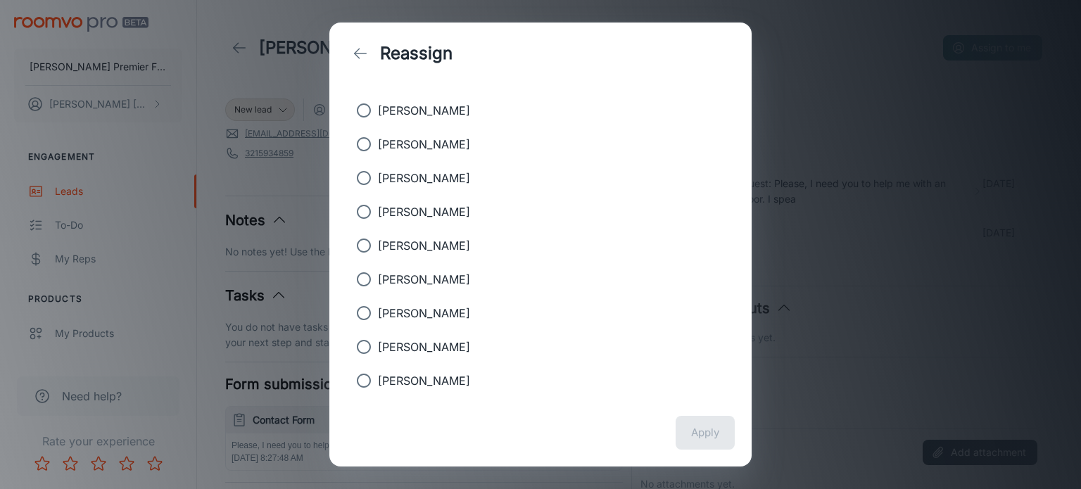
click at [363, 208] on input "[PERSON_NAME]" at bounding box center [364, 212] width 28 height 28
radio input "true"
click at [704, 434] on button "Apply" at bounding box center [705, 433] width 59 height 34
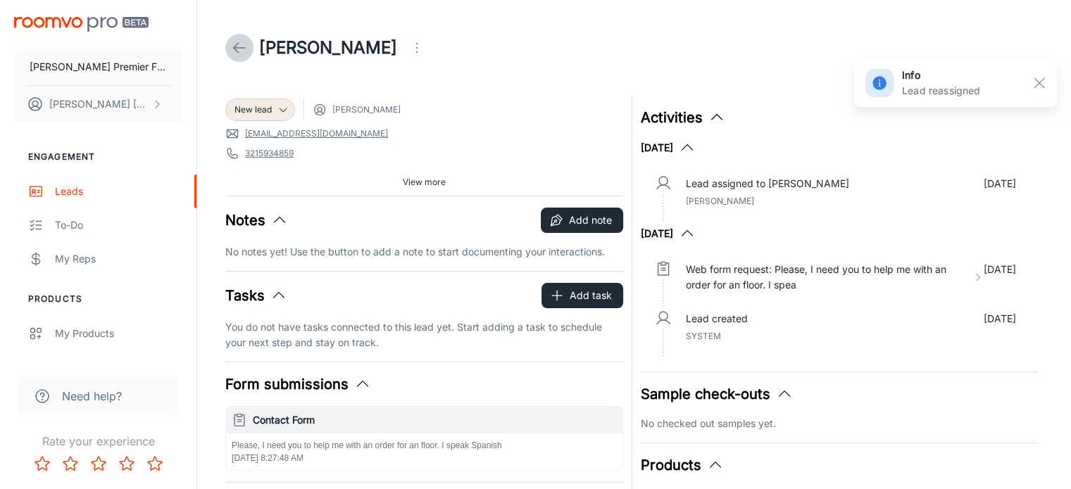
click at [237, 48] on line at bounding box center [240, 48] width 12 height 0
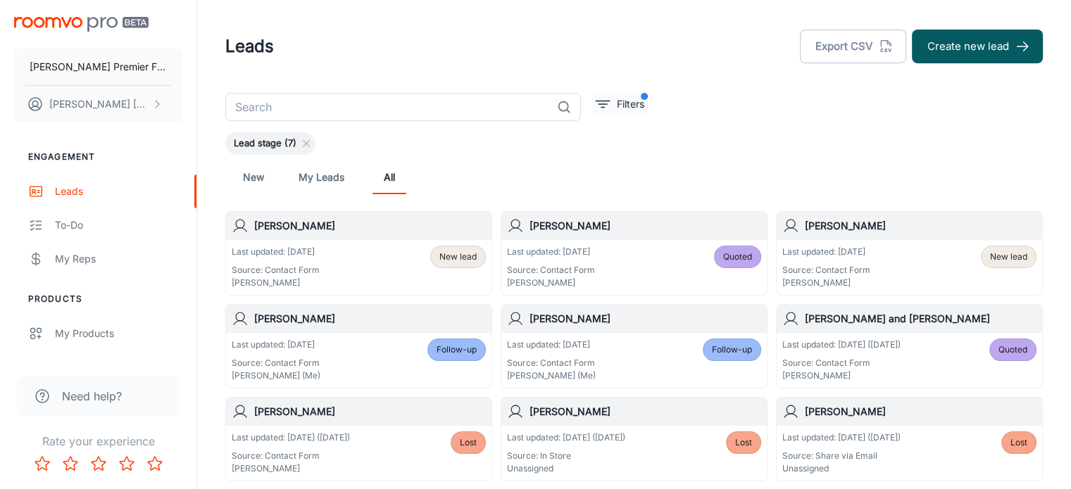
click at [610, 99] on button "Filters" at bounding box center [620, 104] width 56 height 23
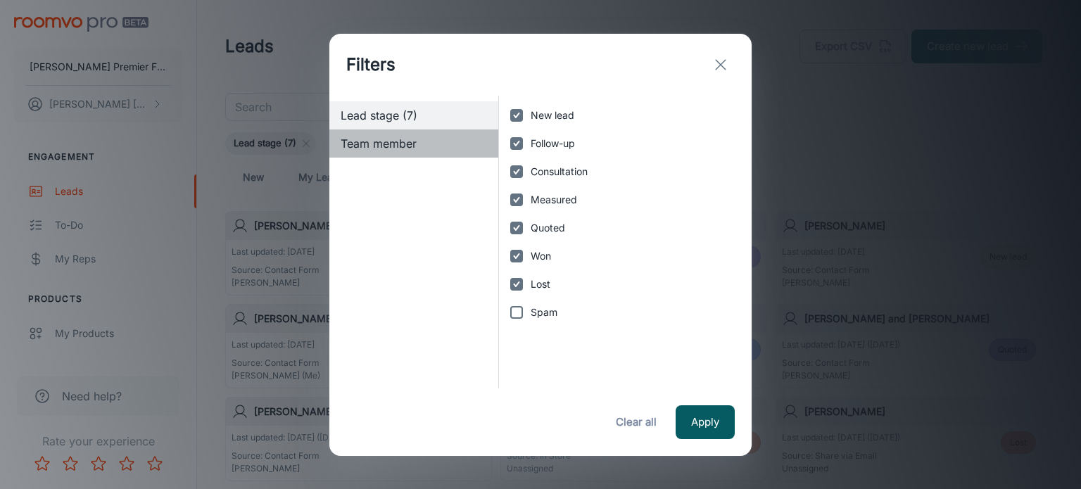
click at [409, 146] on span "Team member" at bounding box center [414, 143] width 146 height 17
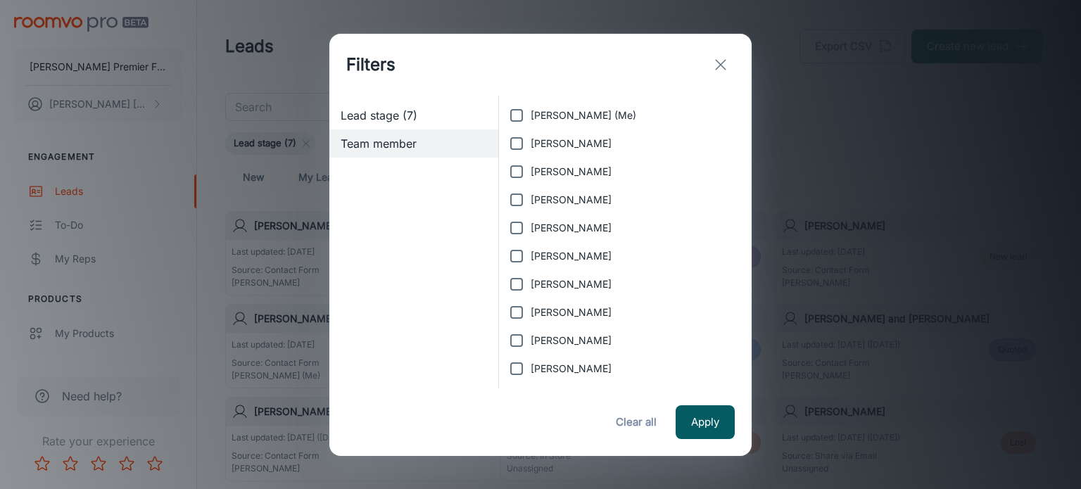
click at [517, 142] on input "[PERSON_NAME]" at bounding box center [517, 144] width 28 height 28
checkbox input "true"
click at [708, 420] on button "Apply" at bounding box center [705, 423] width 59 height 34
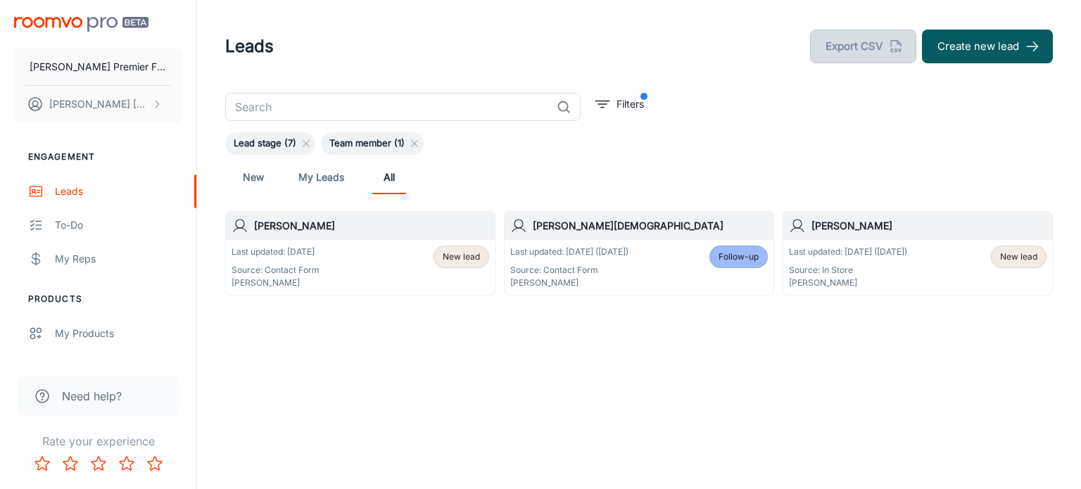
click at [879, 44] on button "Export CSV" at bounding box center [863, 47] width 106 height 34
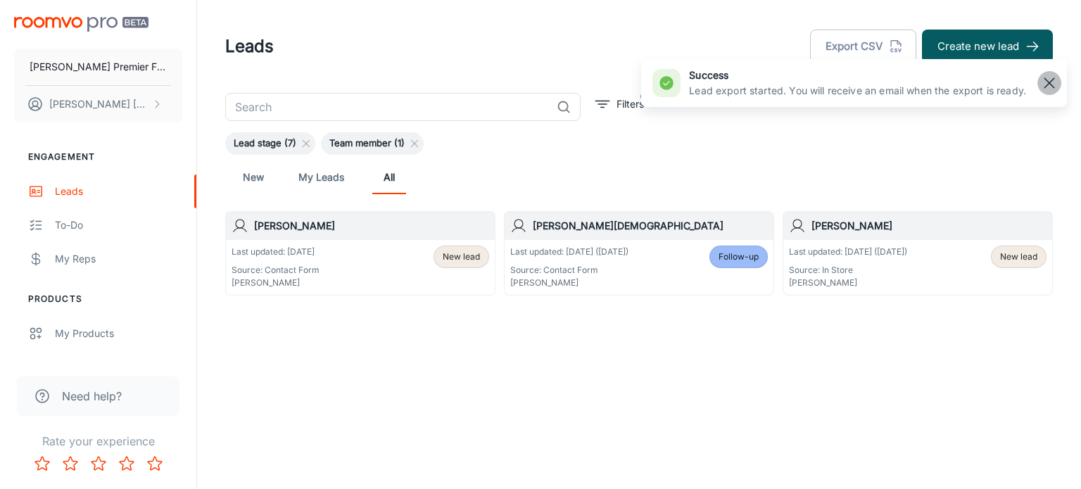
click at [1048, 84] on line "button" at bounding box center [1050, 83] width 10 height 10
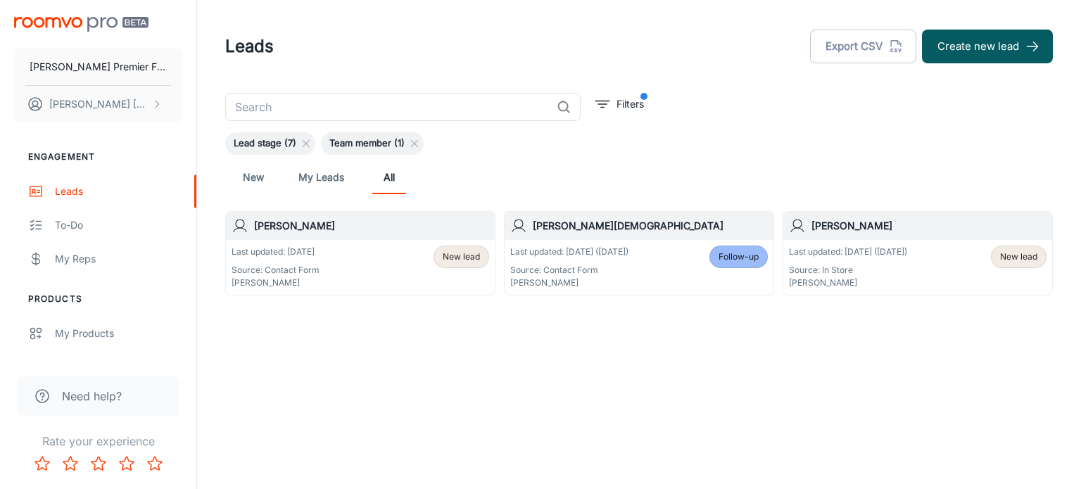
click at [279, 227] on h6 "[PERSON_NAME]" at bounding box center [371, 225] width 235 height 15
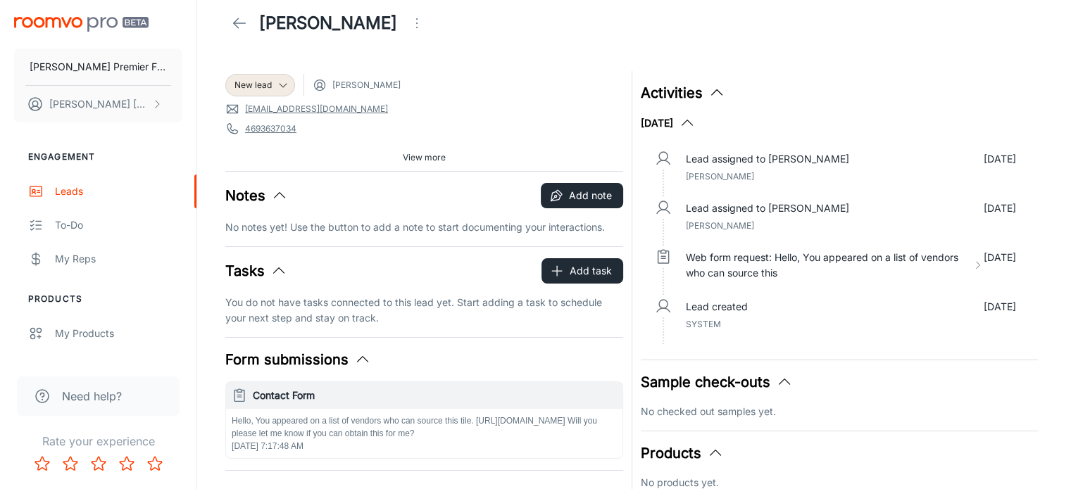
scroll to position [20, 0]
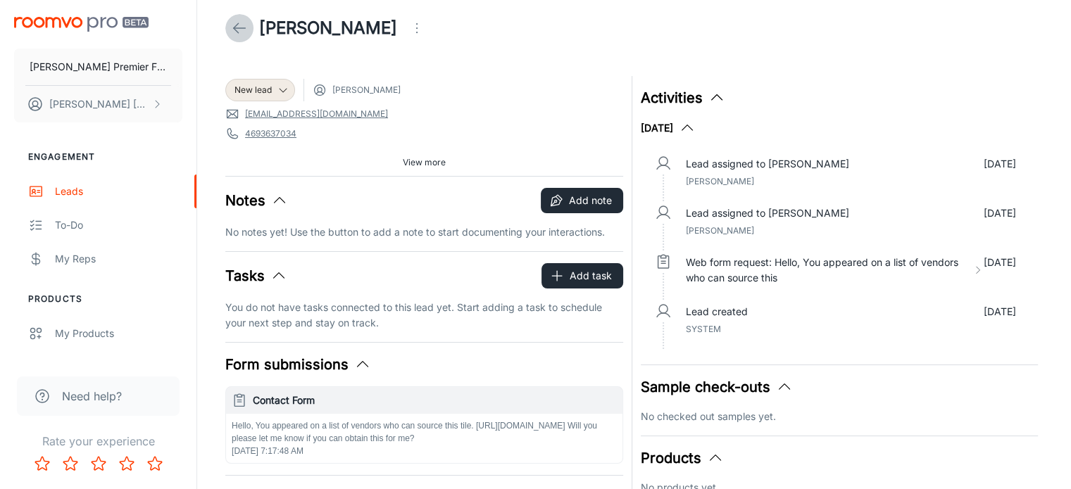
click at [232, 25] on icon at bounding box center [239, 28] width 17 height 17
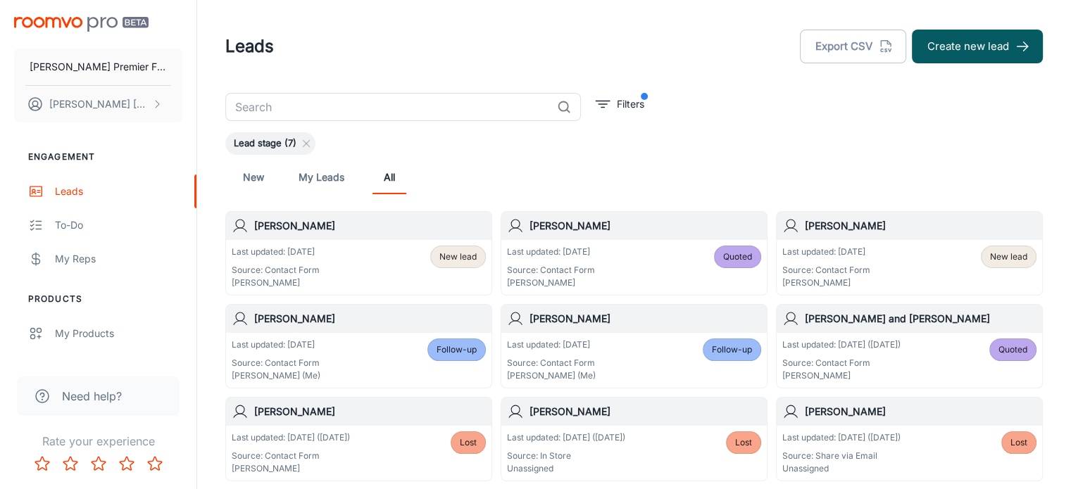
click at [865, 225] on h6 "[PERSON_NAME]" at bounding box center [921, 225] width 232 height 15
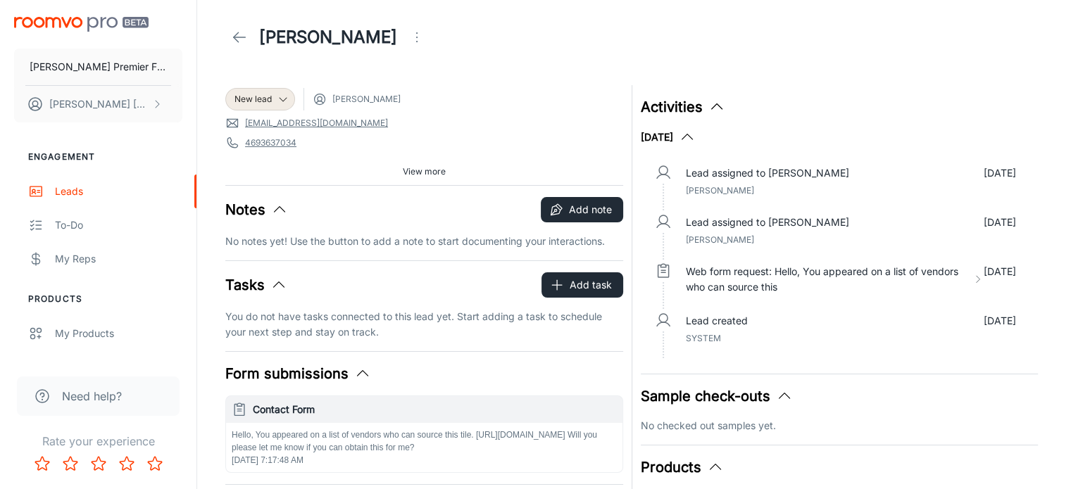
scroll to position [2, 0]
